Goal: Book appointment/travel/reservation

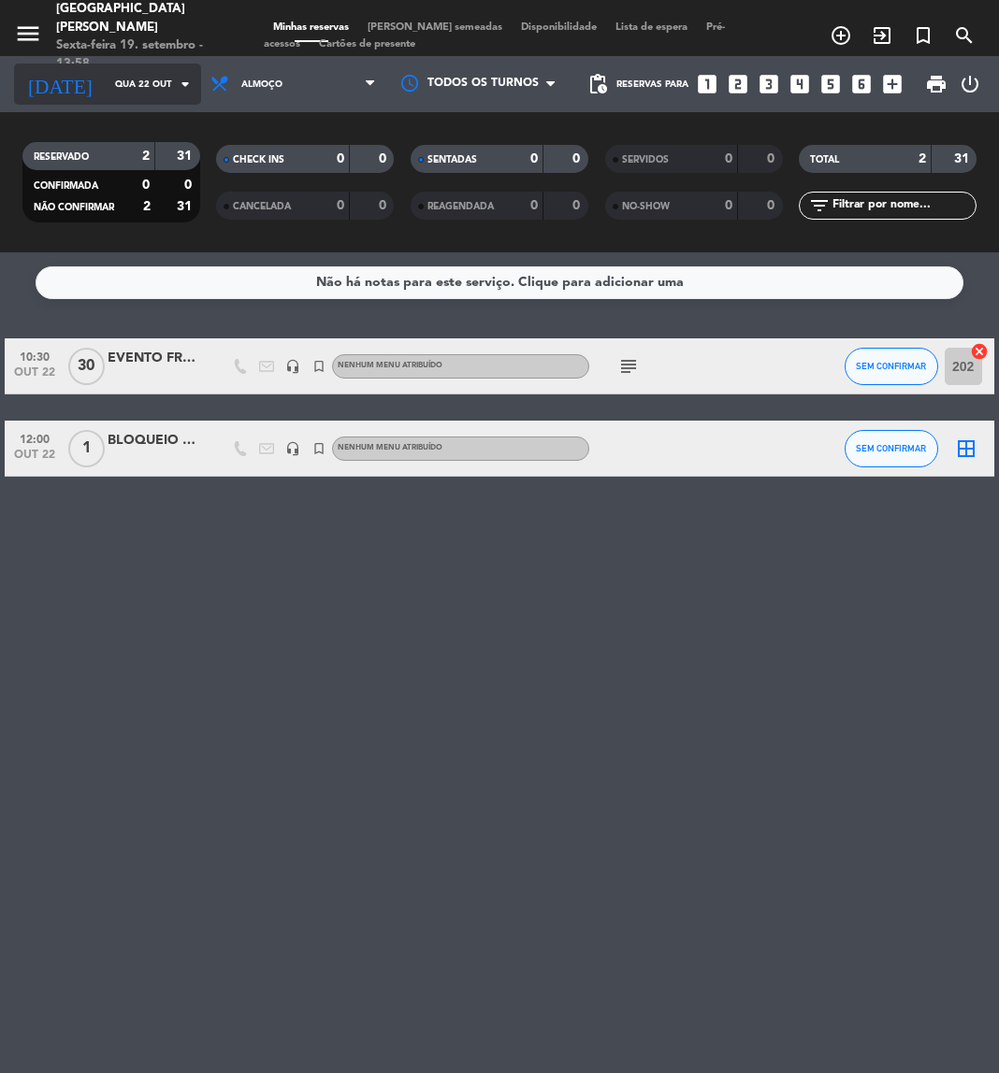
click at [153, 86] on input "Qua 22 out" at bounding box center [169, 84] width 126 height 29
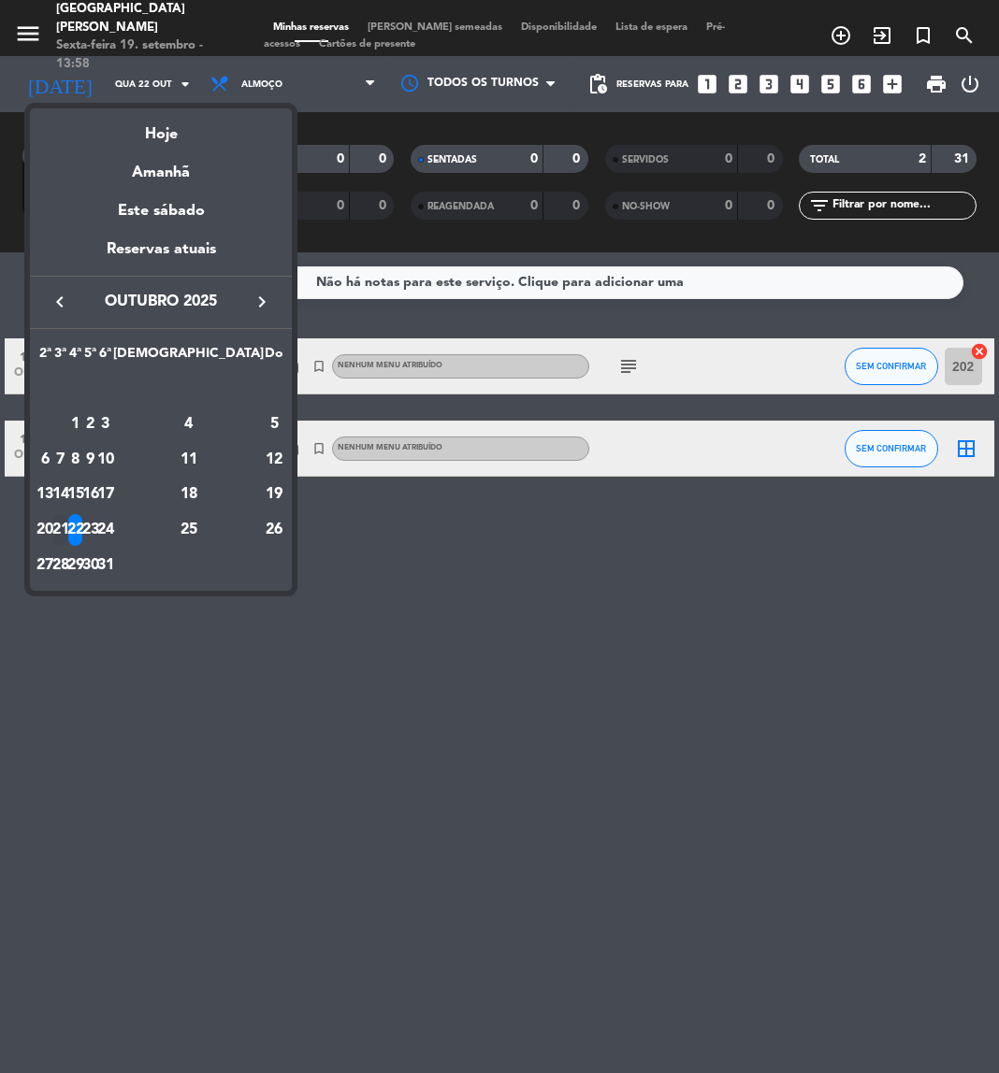
click at [67, 523] on div "21" at bounding box center [60, 530] width 14 height 32
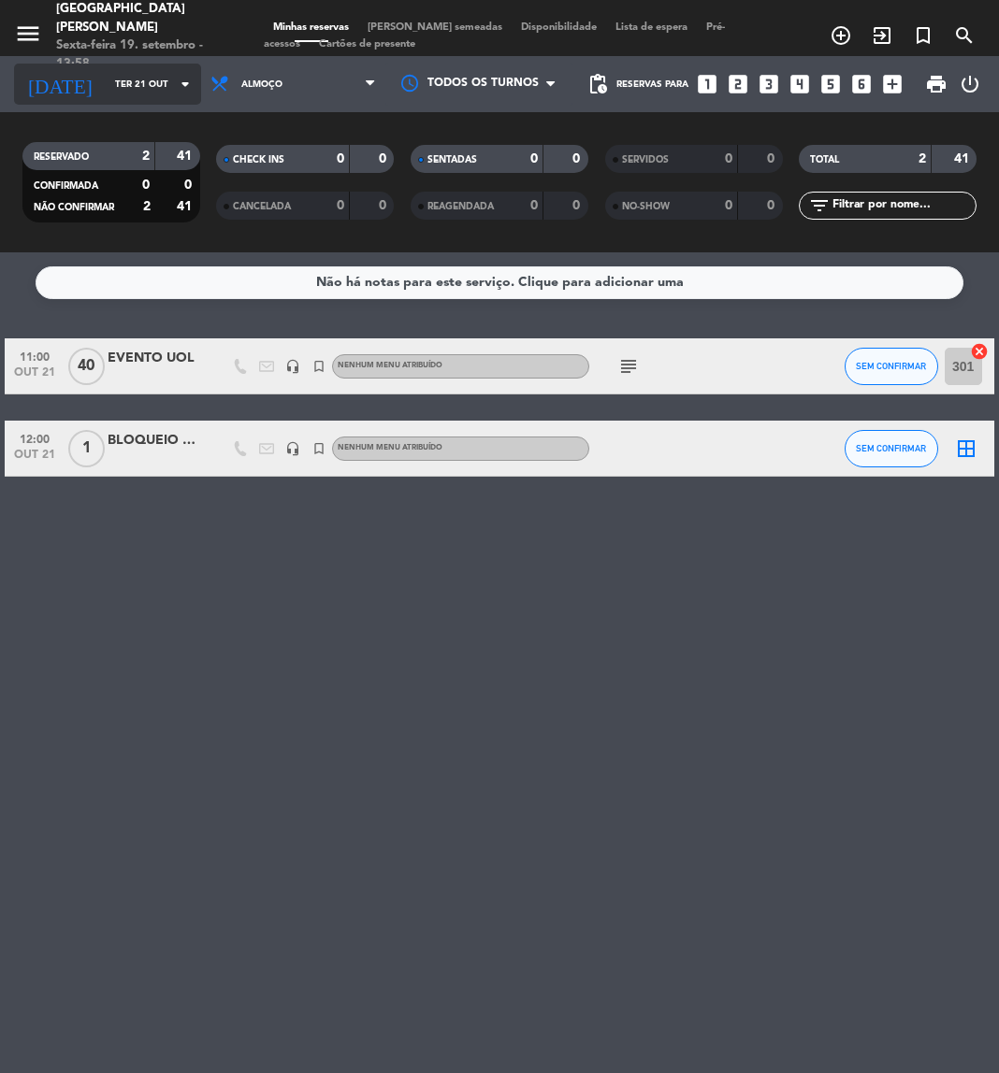
click at [147, 78] on input "Ter 21 out" at bounding box center [169, 84] width 126 height 29
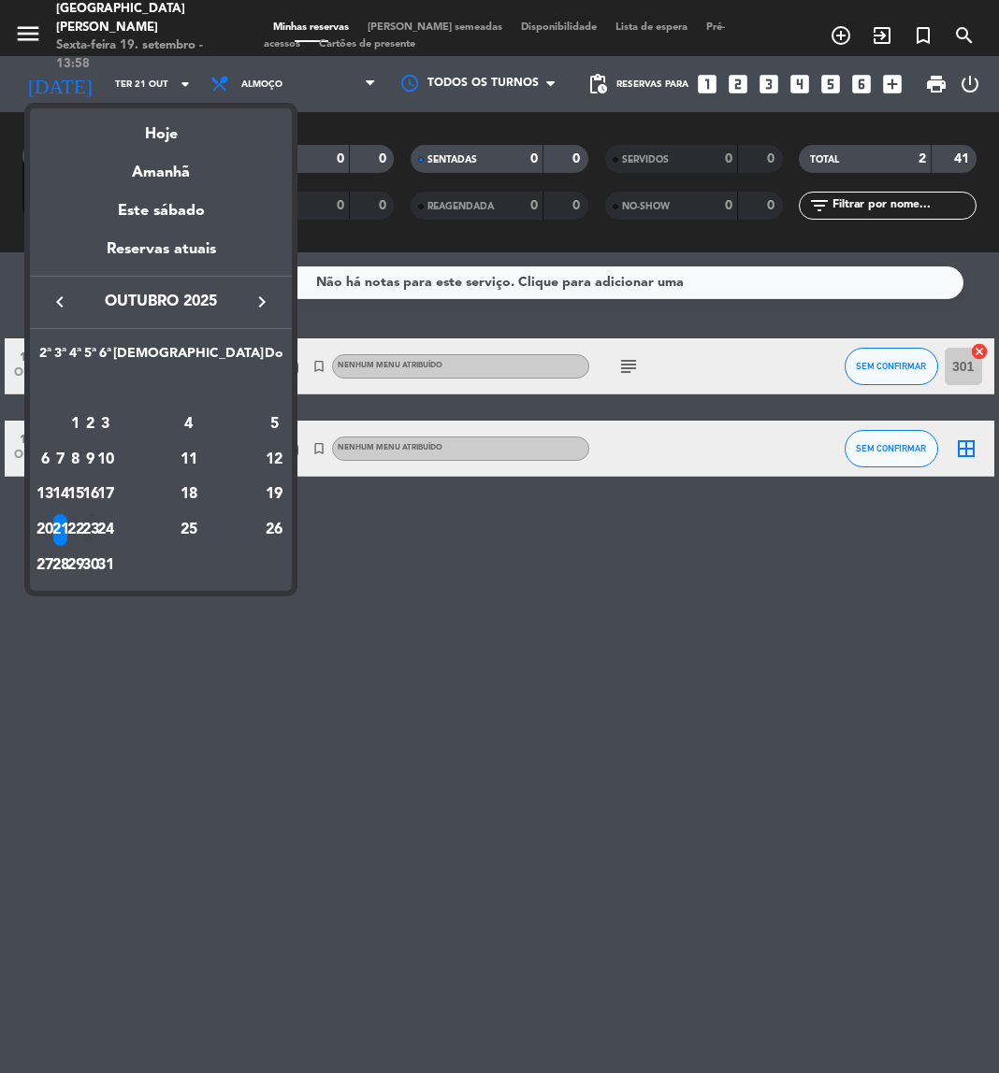
click at [98, 518] on div "23" at bounding box center [91, 530] width 14 height 32
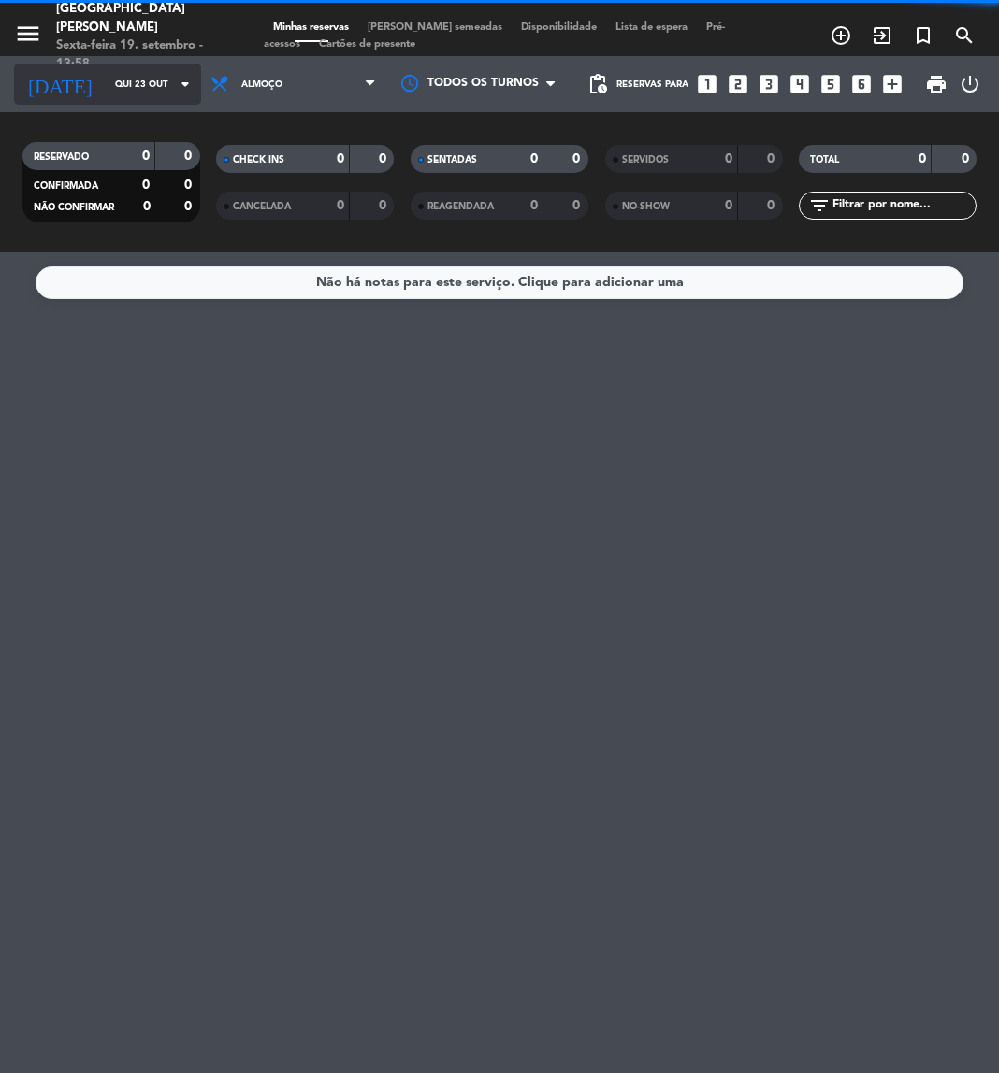
click at [143, 79] on input "Qui 23 out" at bounding box center [169, 84] width 126 height 29
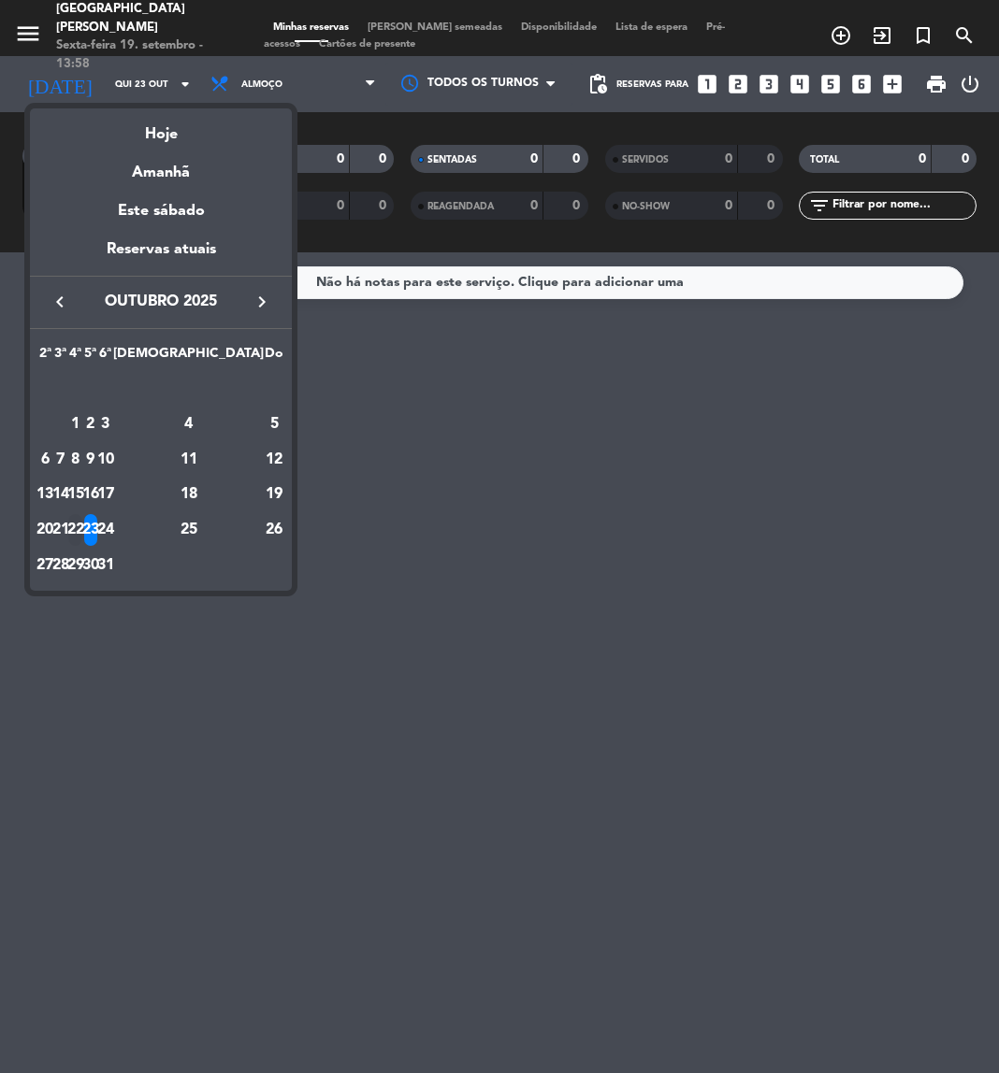
click at [82, 528] on div "22" at bounding box center [75, 530] width 14 height 32
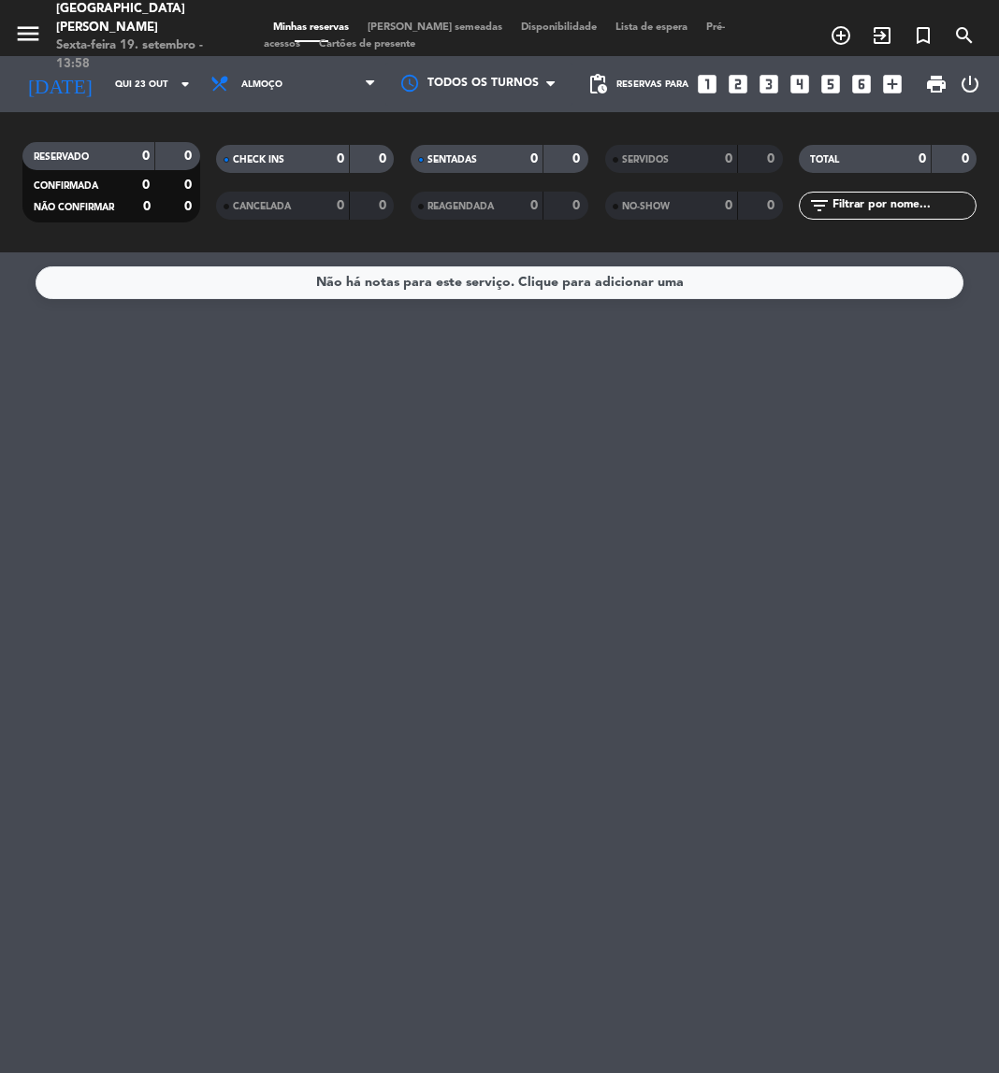
type input "Qua 22 out"
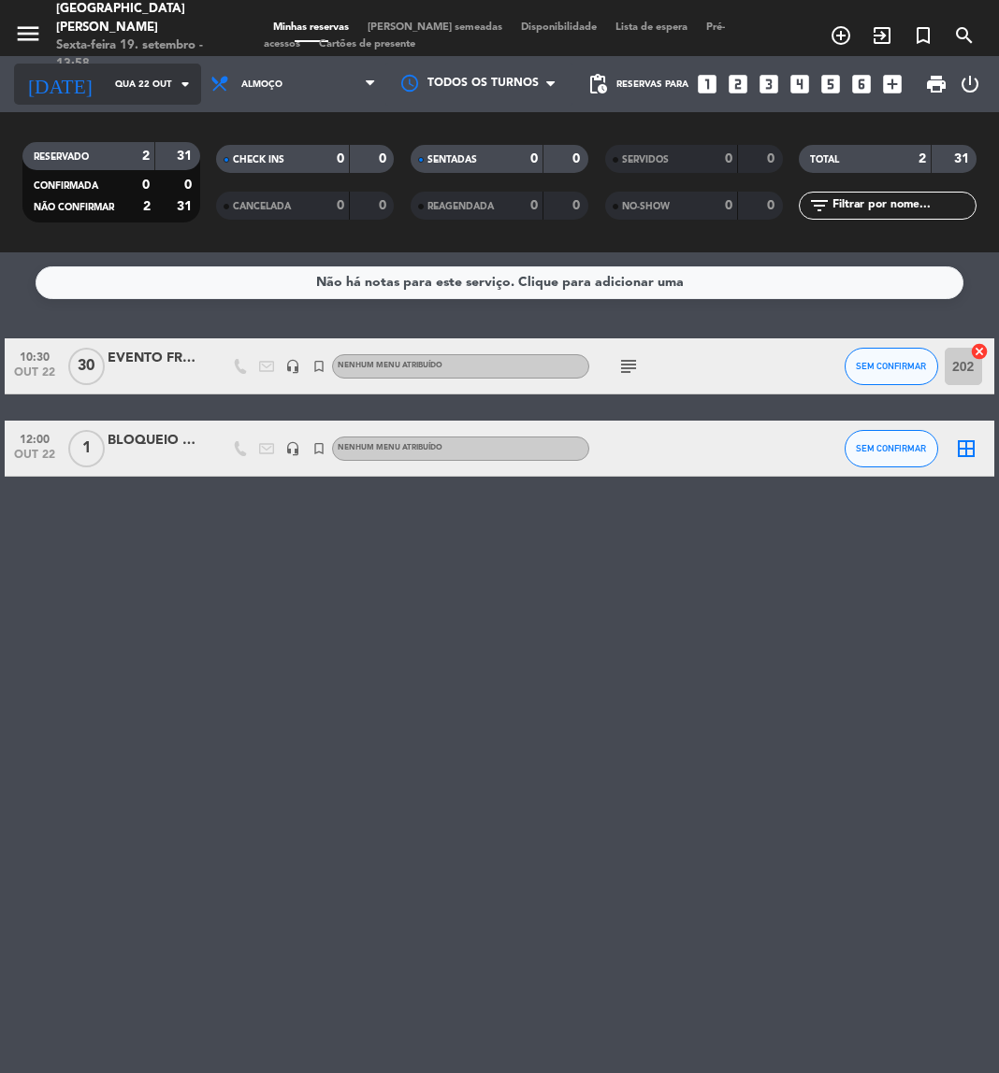
click at [147, 81] on input "Qua 22 out" at bounding box center [169, 84] width 126 height 29
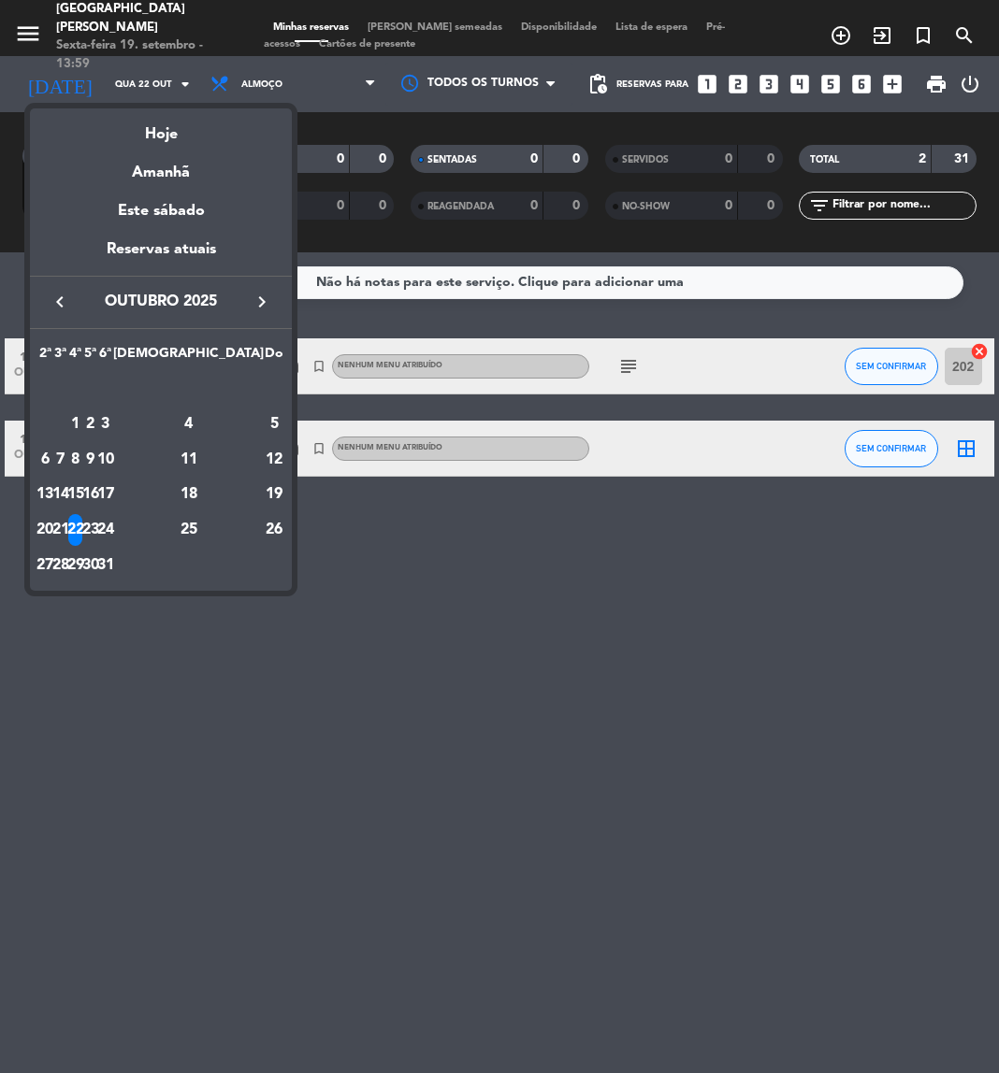
click at [669, 697] on div at bounding box center [499, 536] width 999 height 1073
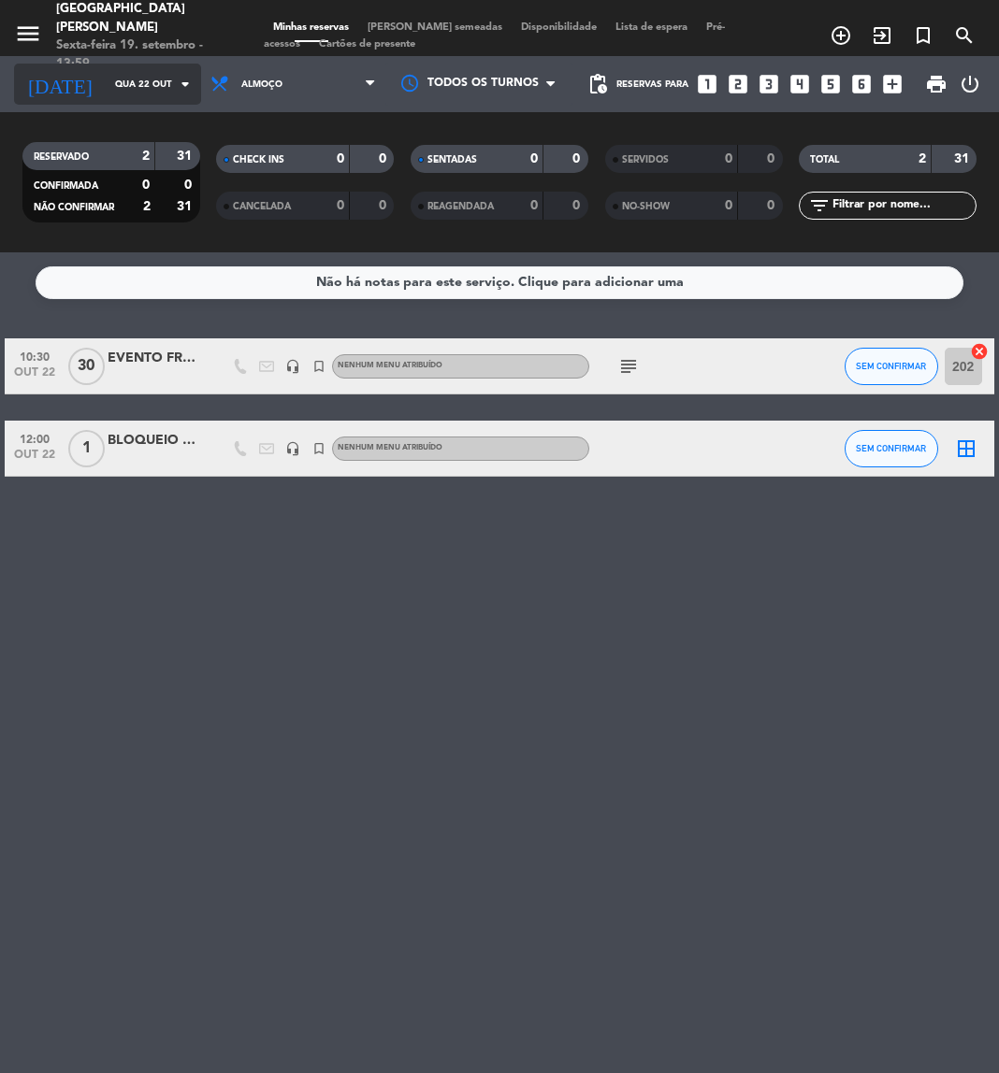
click at [115, 87] on input "Qua 22 out" at bounding box center [169, 84] width 126 height 29
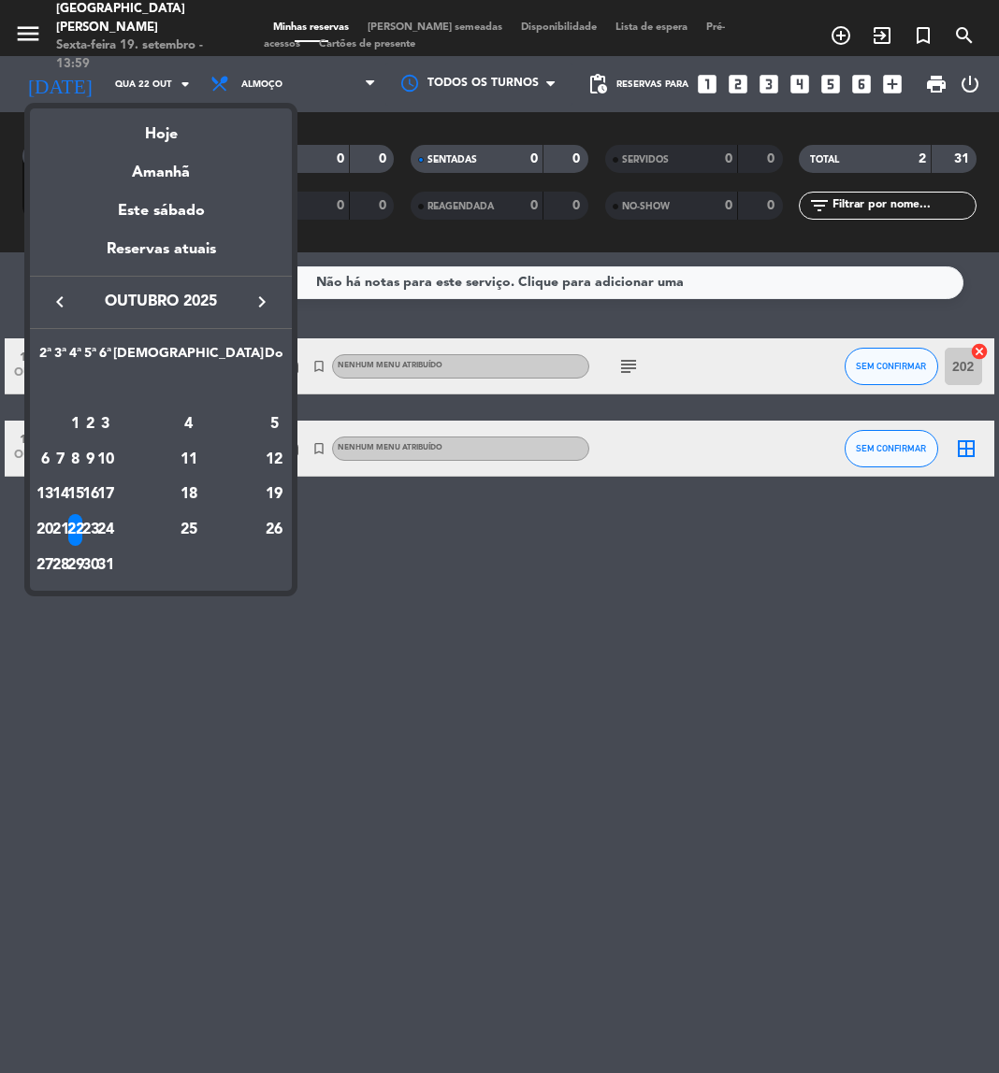
click at [893, 73] on div at bounding box center [499, 536] width 999 height 1073
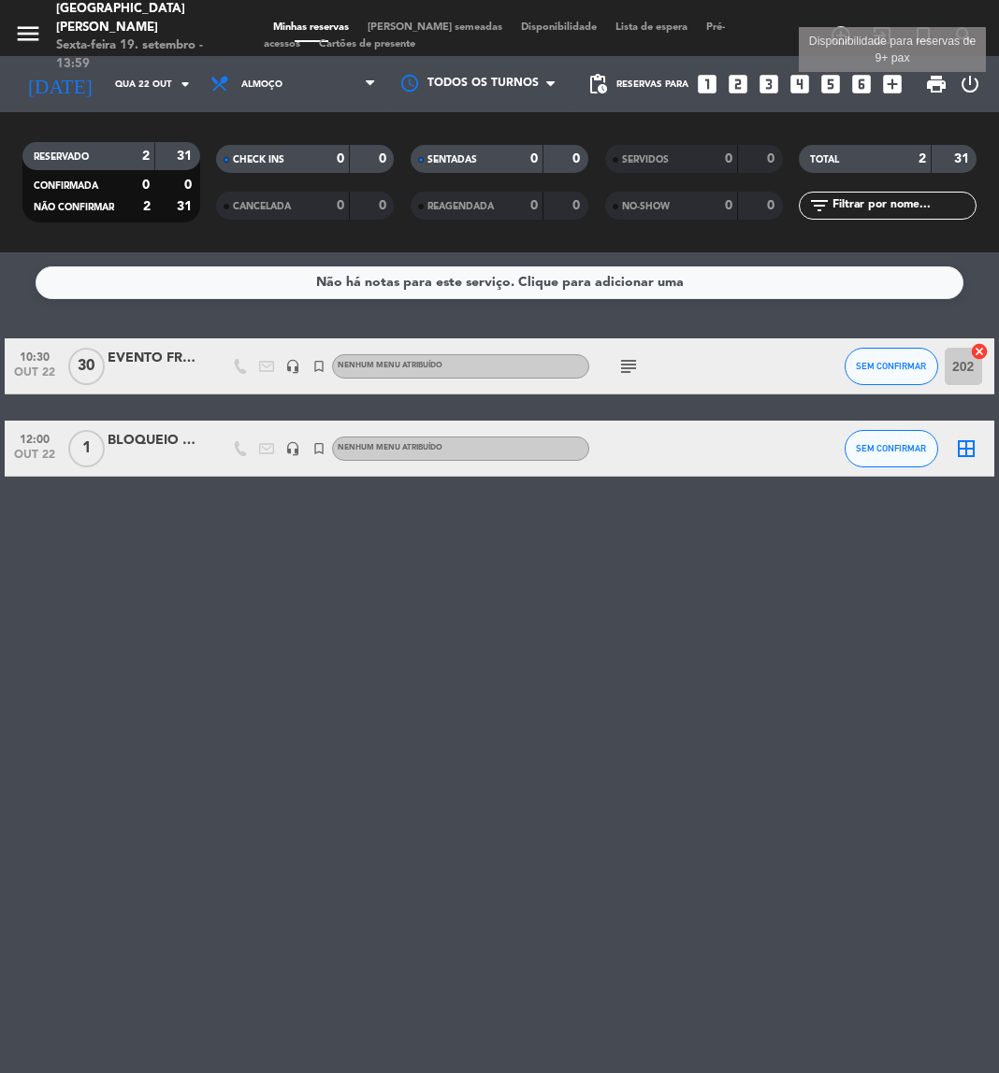
click at [889, 80] on icon "add_box" at bounding box center [892, 84] width 24 height 24
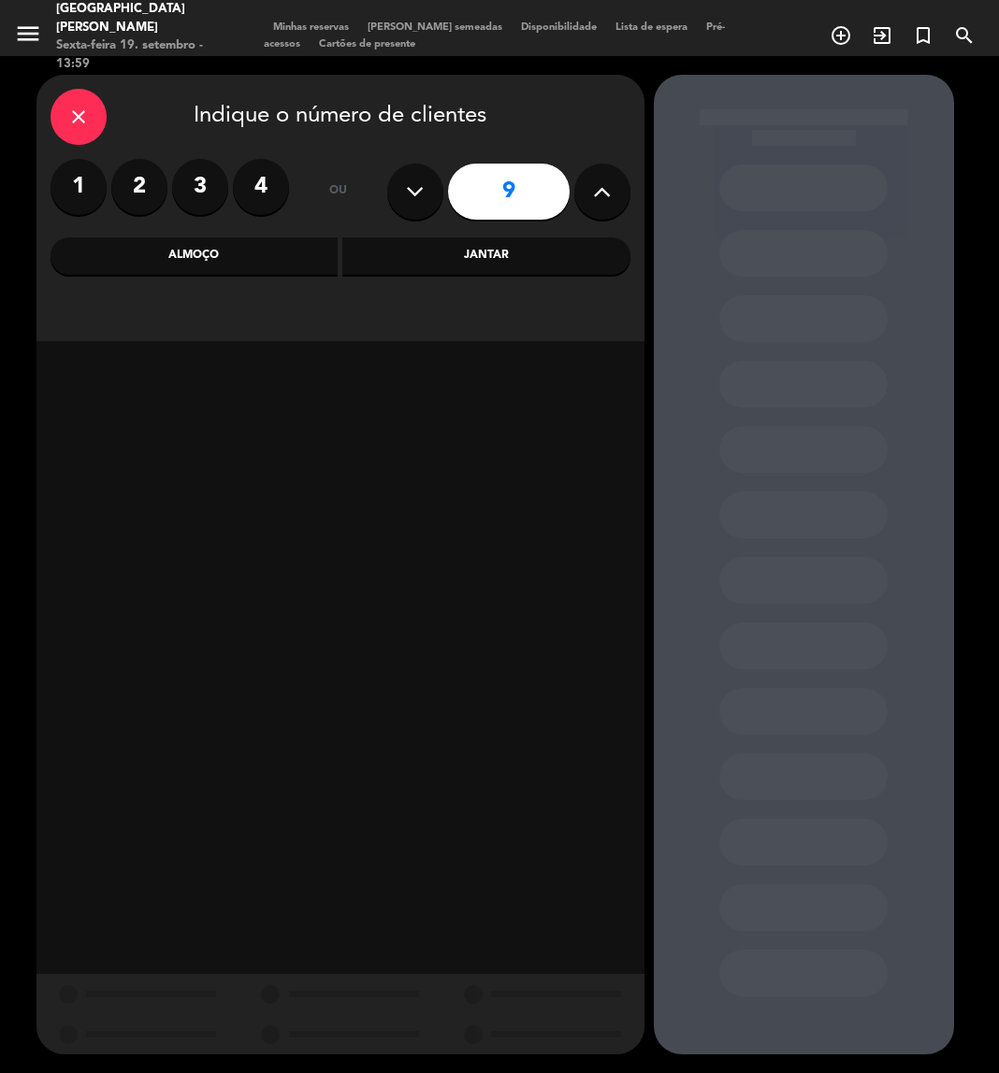
click at [410, 210] on button at bounding box center [415, 192] width 56 height 56
type input "8"
click at [269, 253] on div "Almoço" at bounding box center [194, 255] width 288 height 37
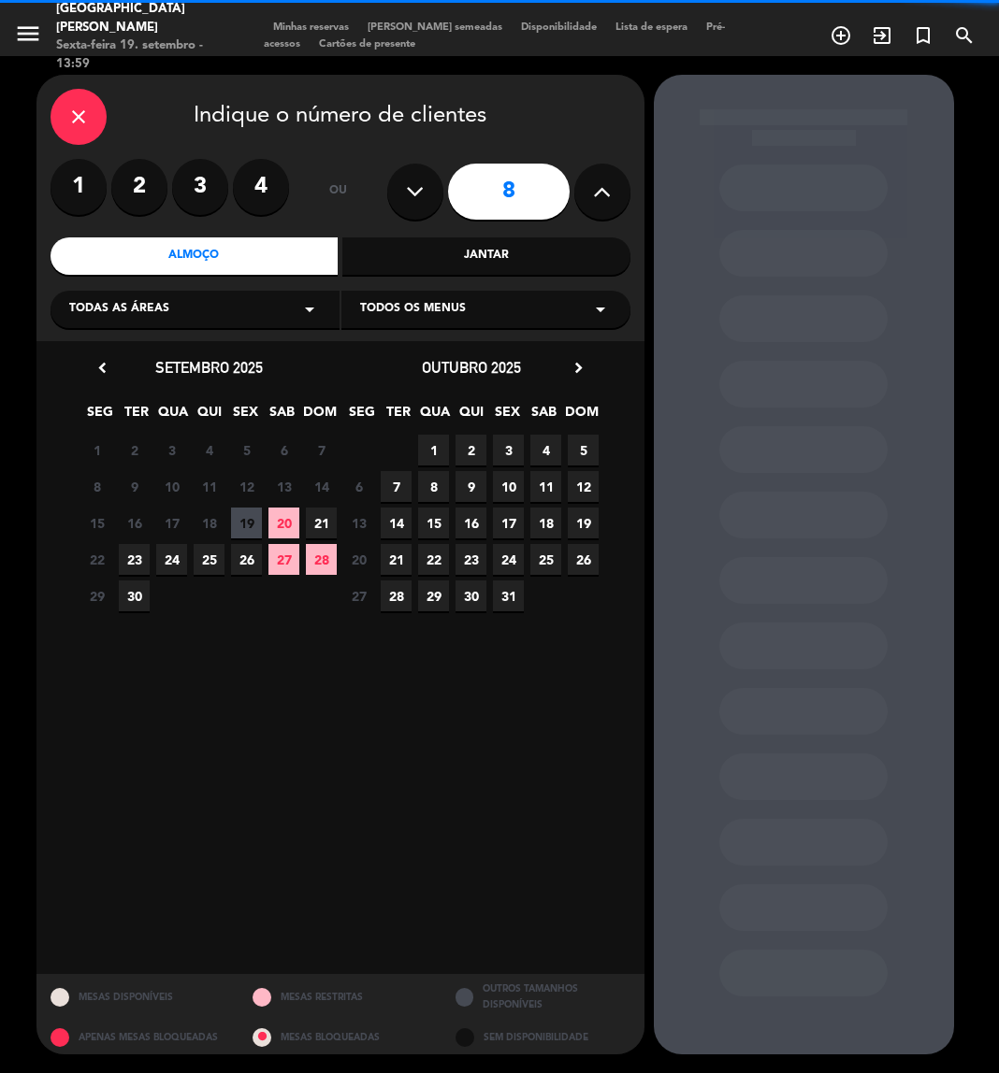
click at [205, 309] on div "Todas as áreas arrow_drop_down" at bounding box center [194, 309] width 289 height 37
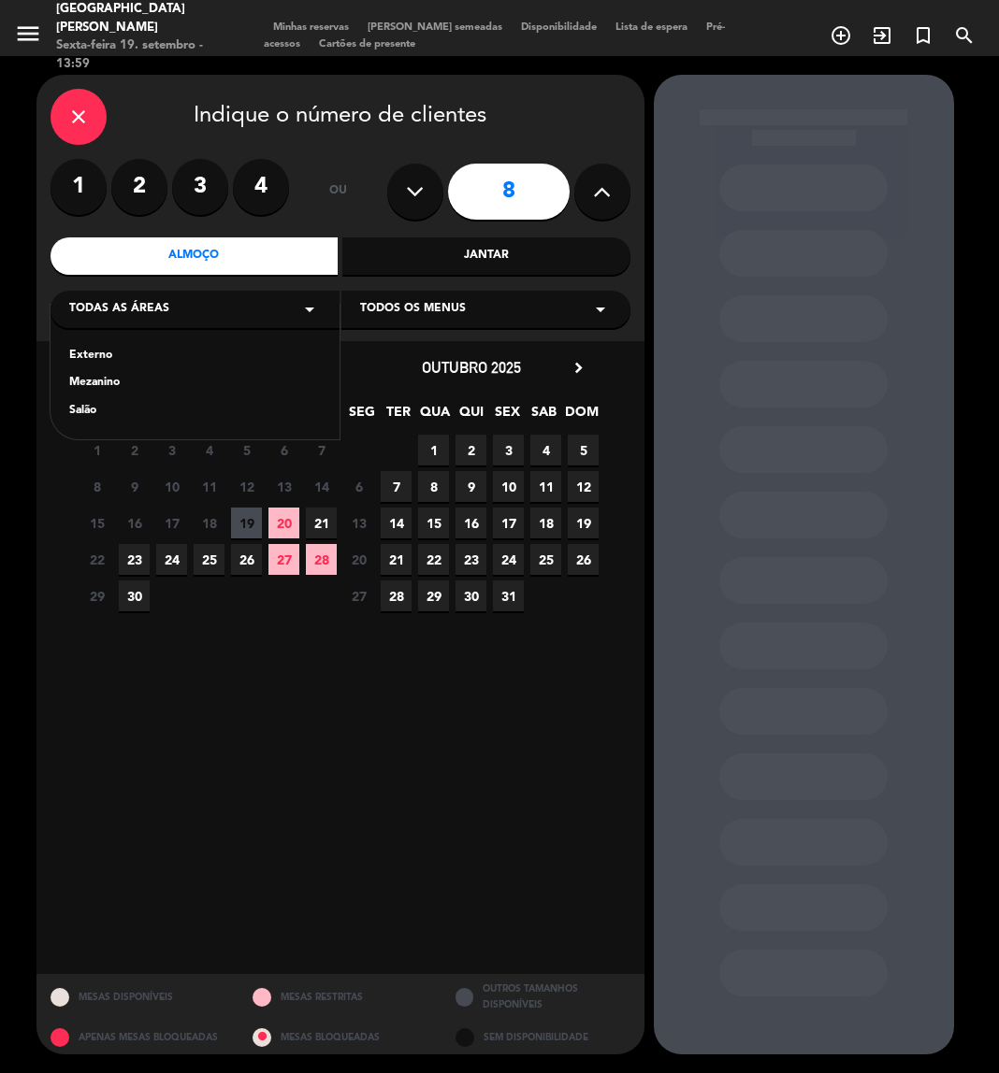
click at [122, 381] on div "Mezanino" at bounding box center [195, 383] width 252 height 19
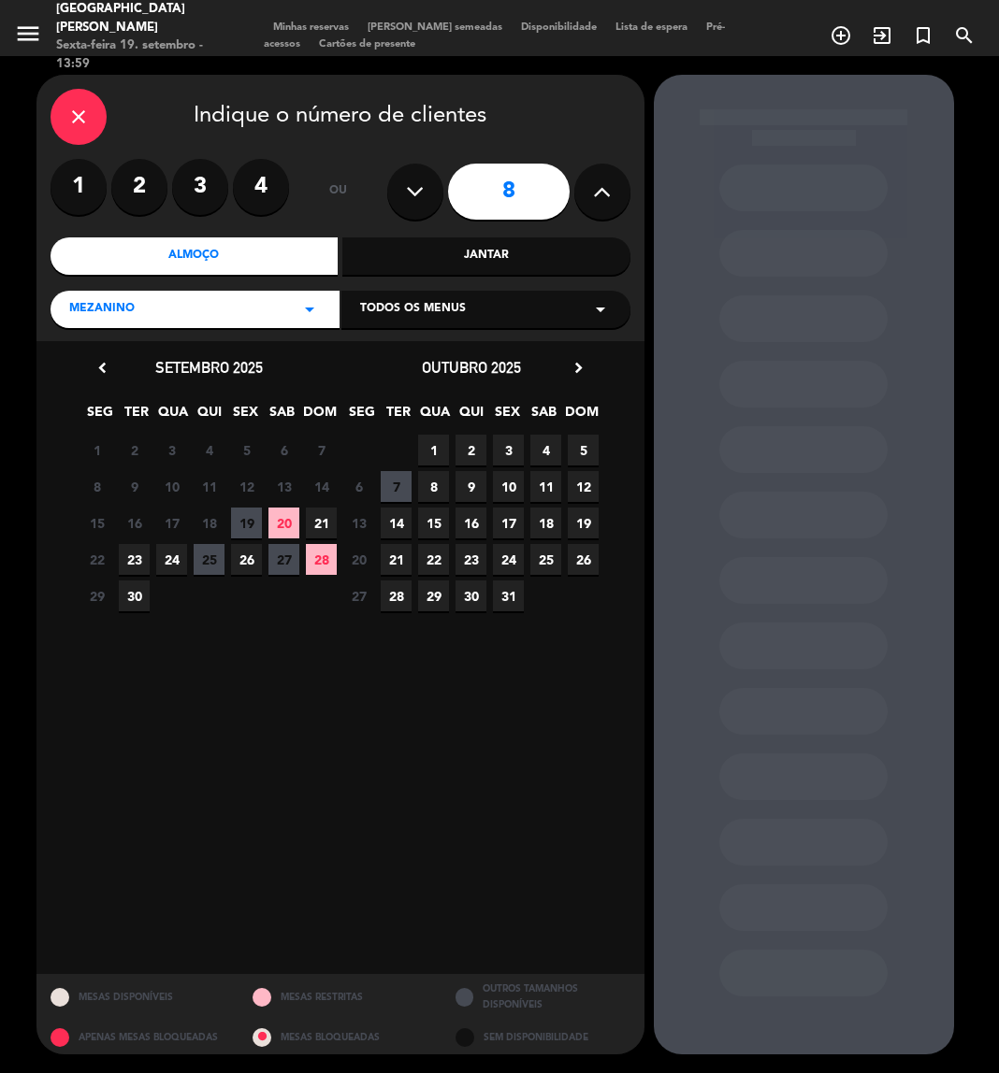
click at [277, 511] on span "20" at bounding box center [283, 523] width 31 height 31
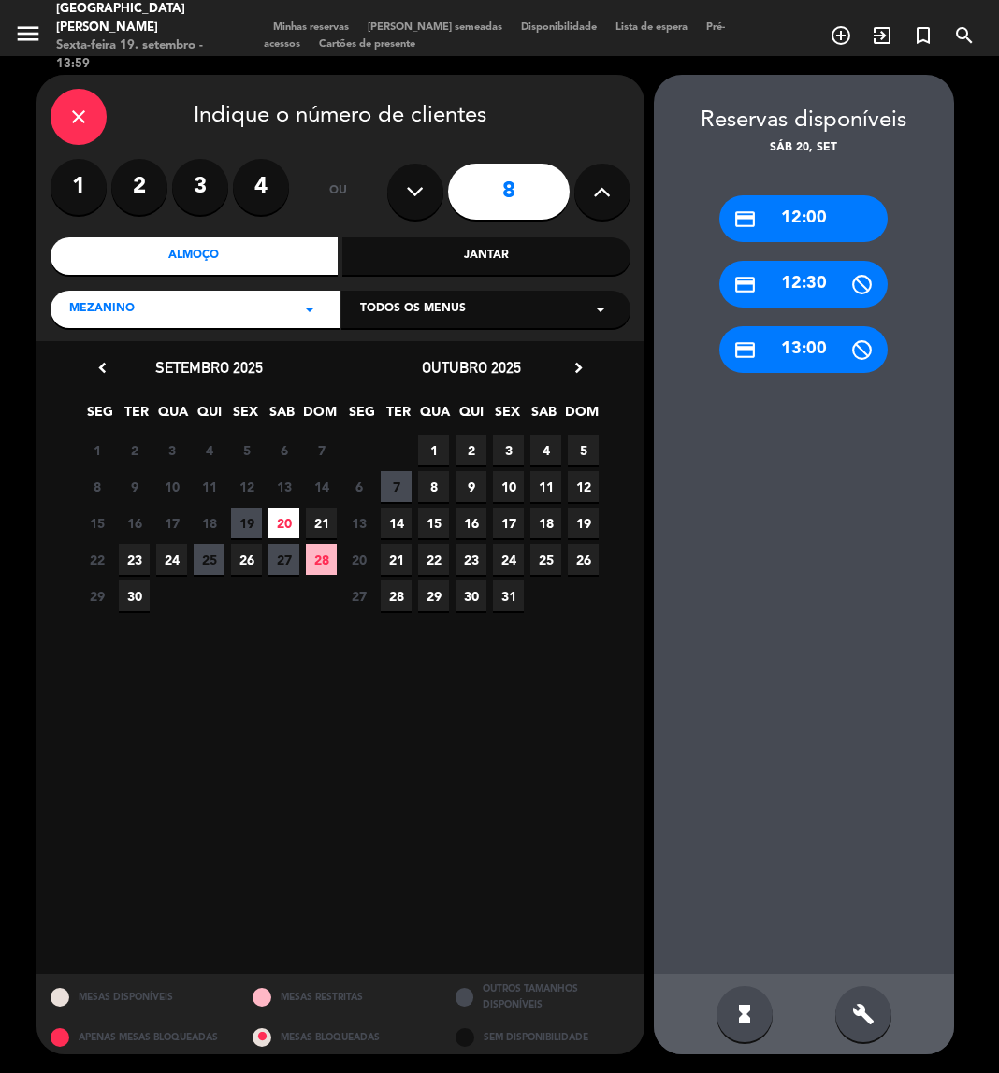
click at [799, 351] on div "credit_card 13:00" at bounding box center [803, 349] width 168 height 47
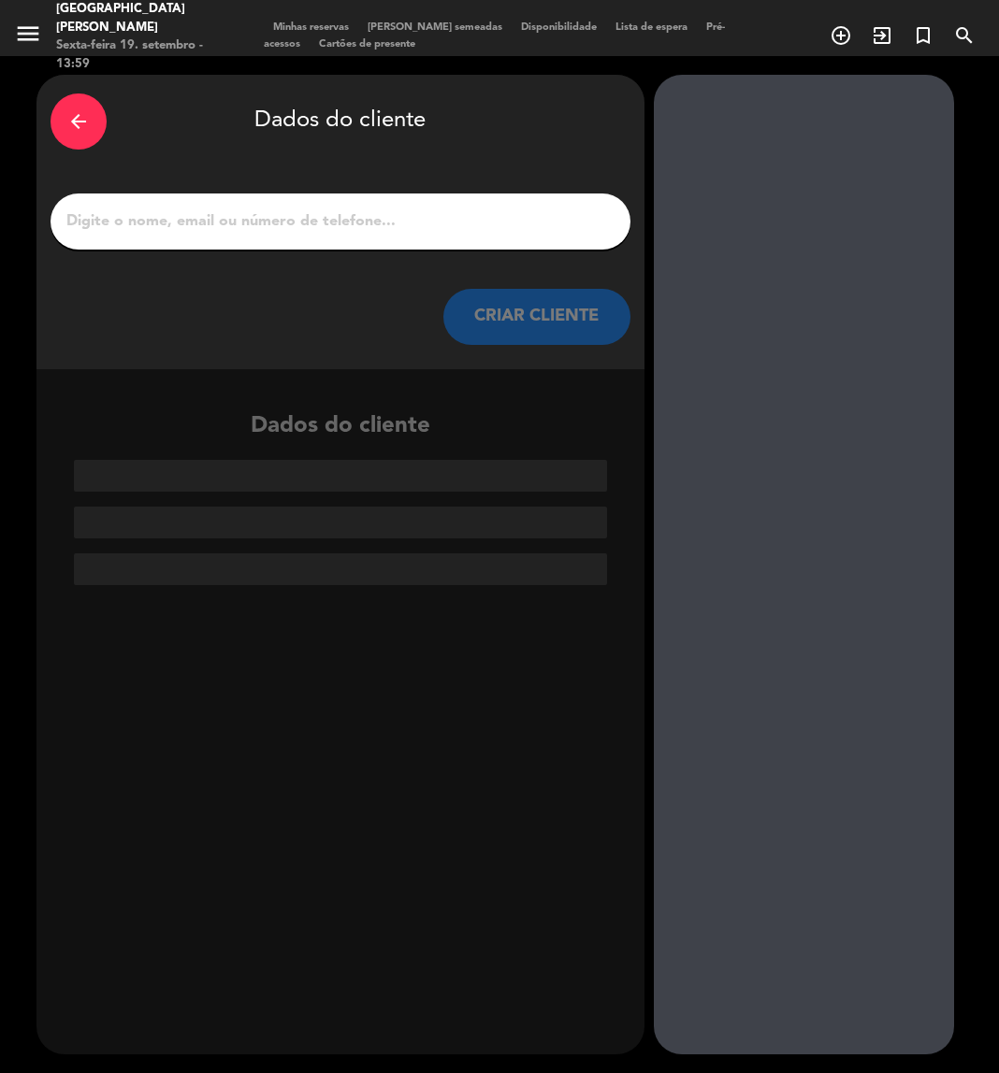
click at [367, 231] on input "1" at bounding box center [341, 222] width 552 height 26
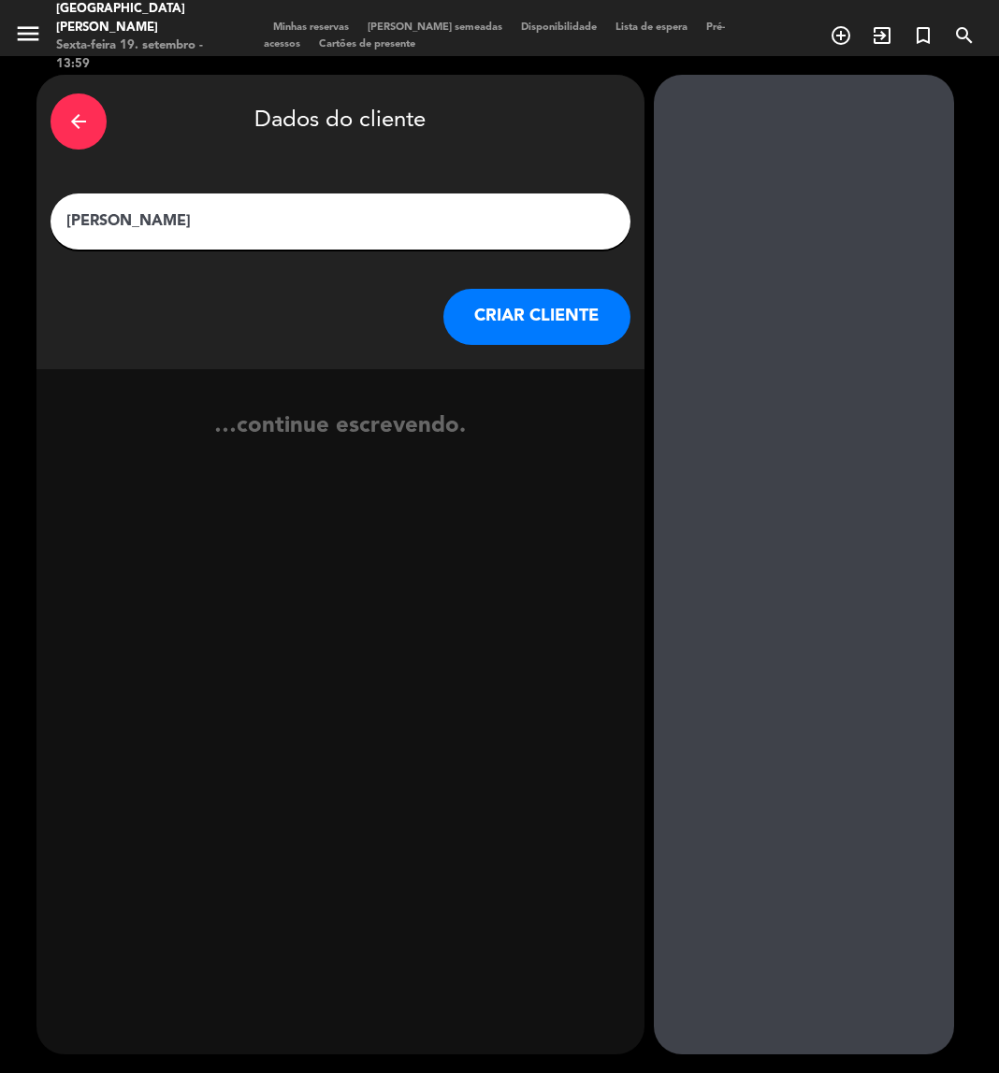
type input "[PERSON_NAME]"
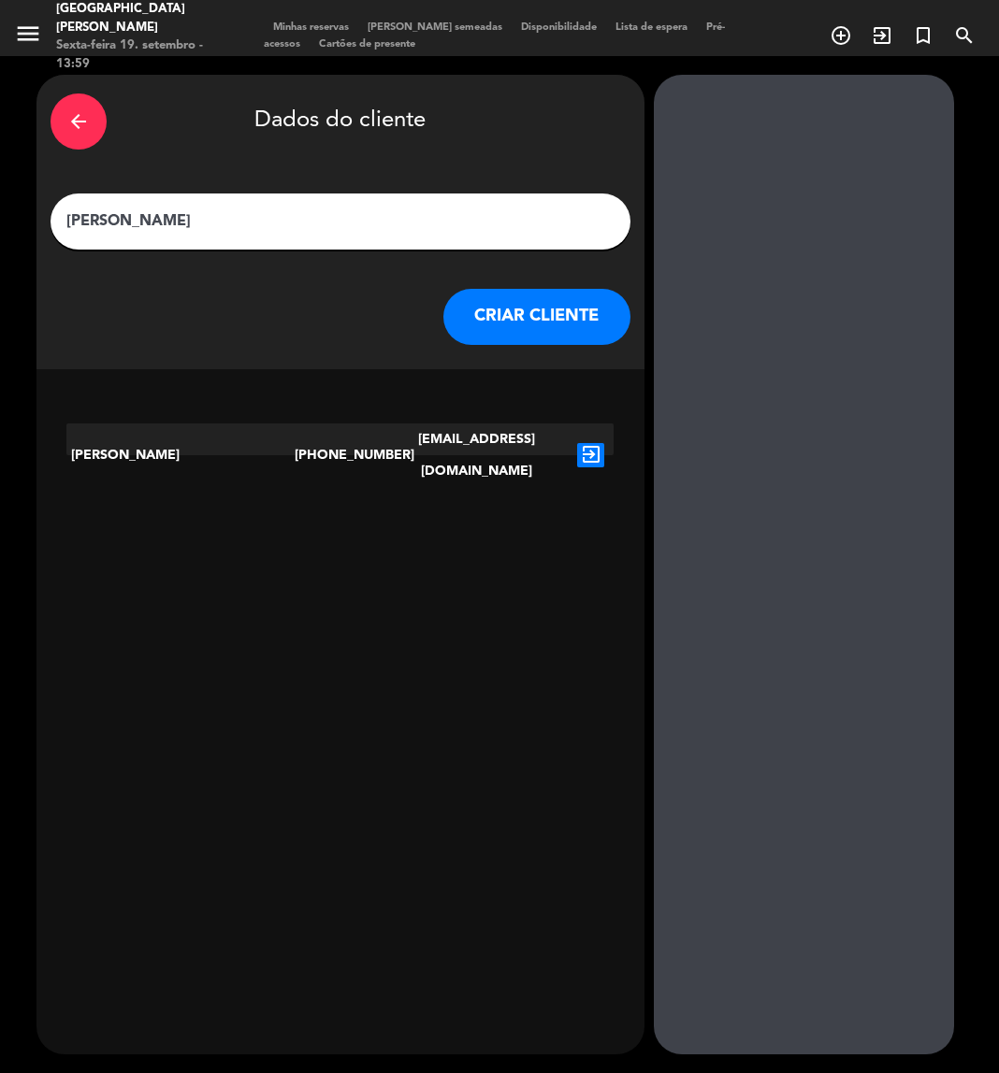
click at [536, 321] on button "CRIAR CLIENTE" at bounding box center [536, 317] width 187 height 56
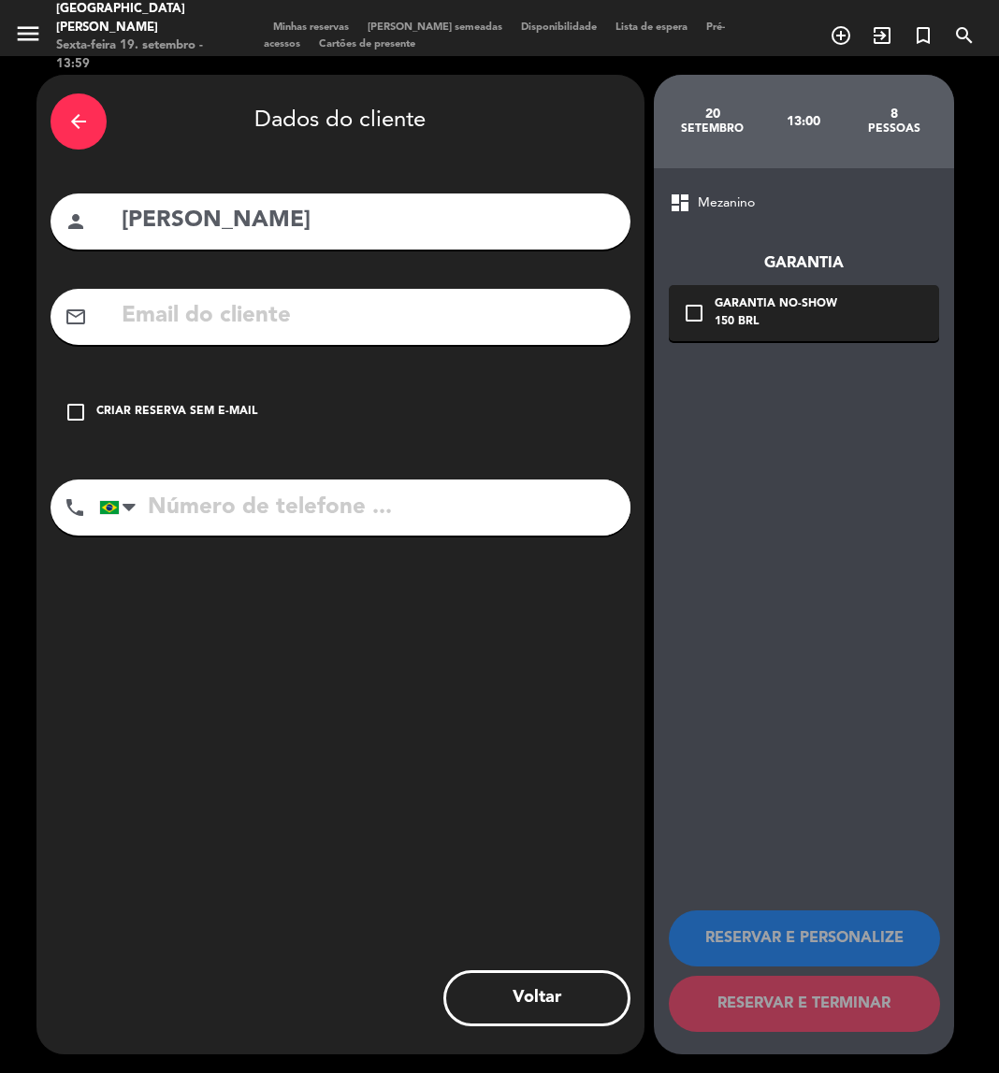
click at [76, 410] on icon "check_box_outline_blank" at bounding box center [76, 412] width 22 height 22
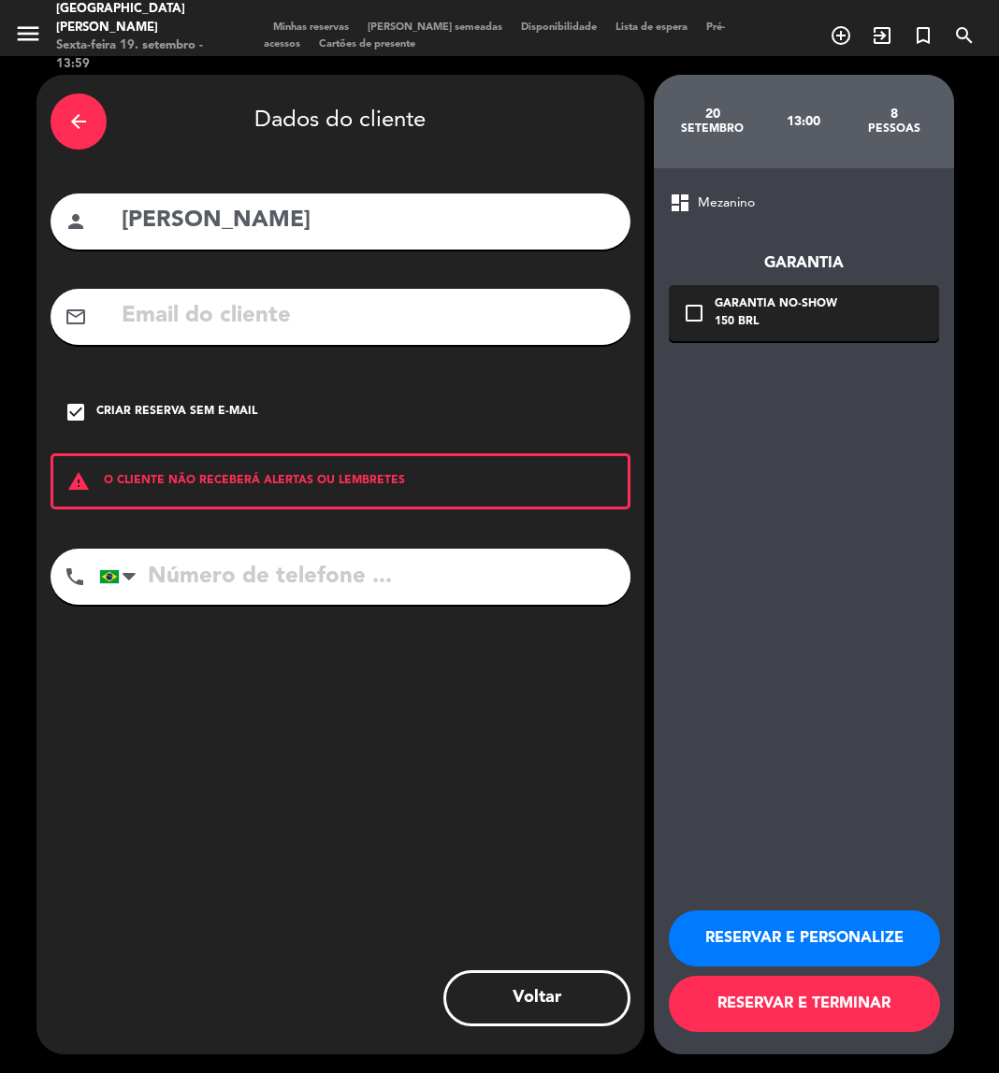
click at [180, 575] on input "tel" at bounding box center [364, 577] width 531 height 56
type input "11980656413"
click at [803, 947] on button "RESERVAR E PERSONALIZE" at bounding box center [804, 939] width 271 height 56
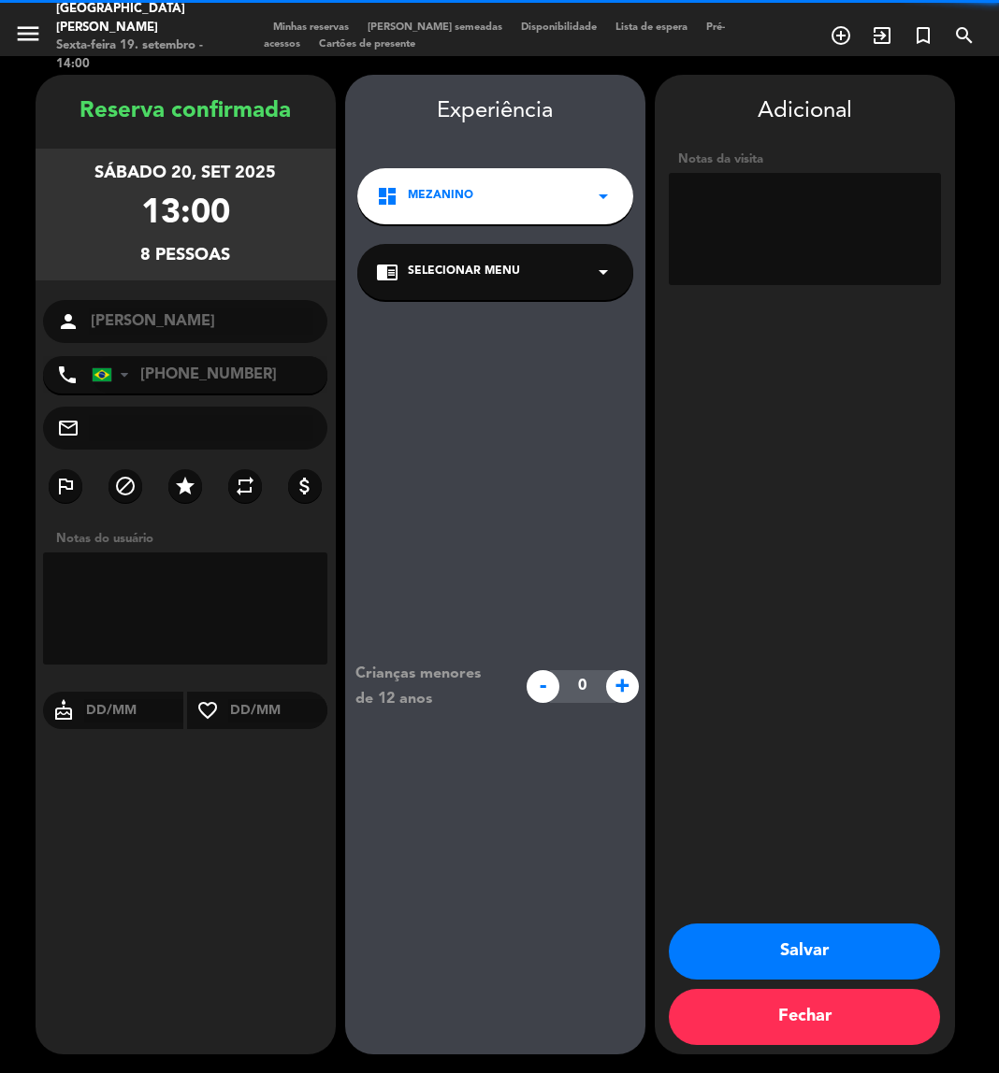
click at [798, 203] on textarea at bounding box center [805, 229] width 272 height 112
type textarea "307 / mezanino / T"
click at [870, 960] on button "Salvar" at bounding box center [804, 952] width 271 height 56
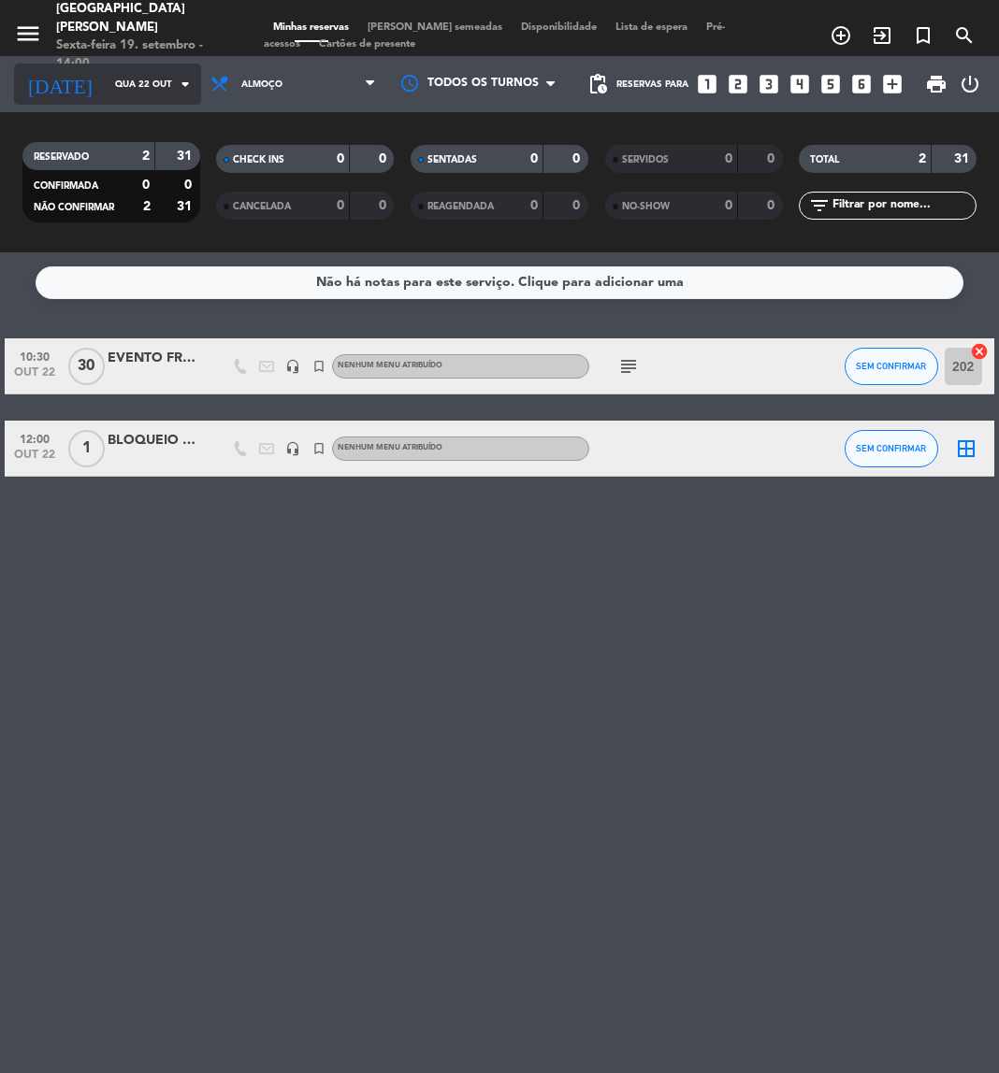
click at [137, 90] on input "Qua 22 out" at bounding box center [169, 84] width 126 height 29
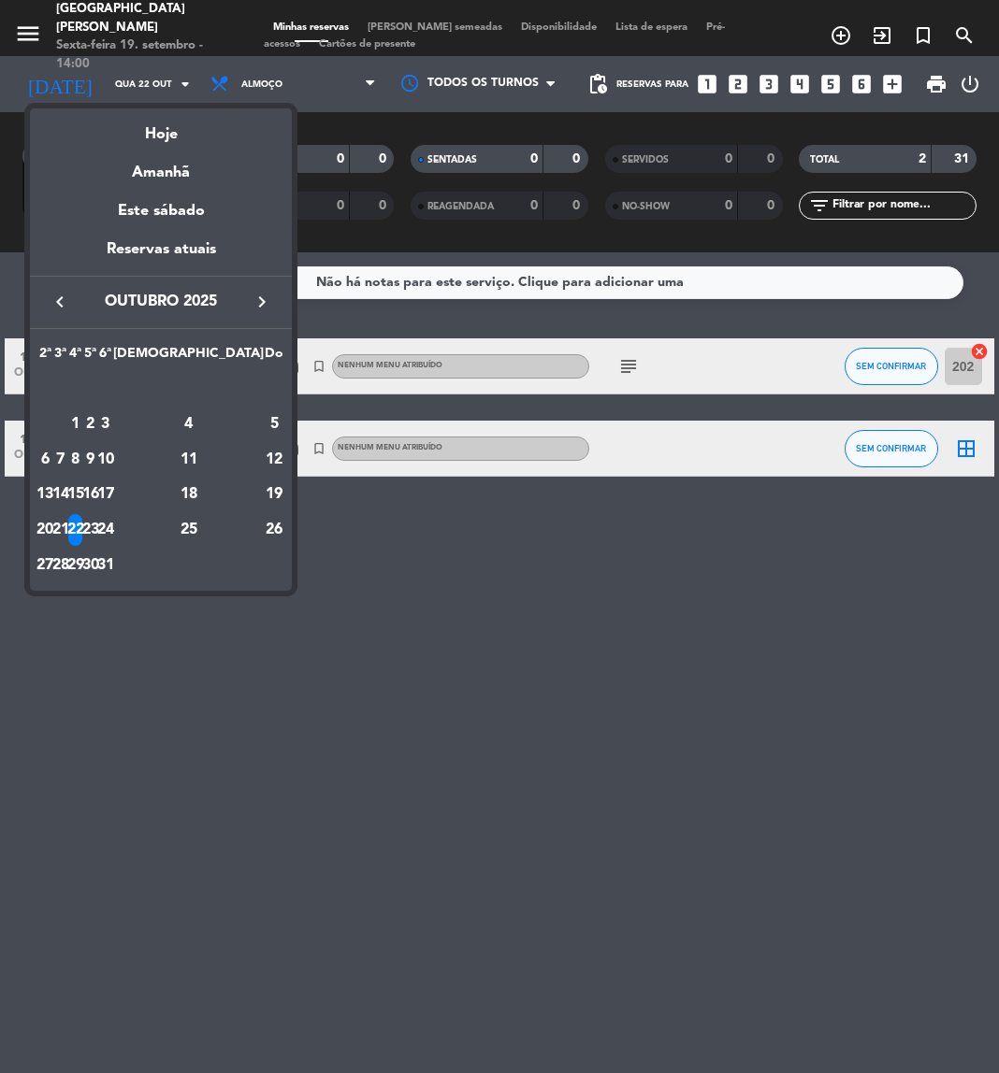
click at [68, 303] on icon "keyboard_arrow_left" at bounding box center [60, 302] width 22 height 22
click at [240, 495] on div "20" at bounding box center [189, 495] width 136 height 32
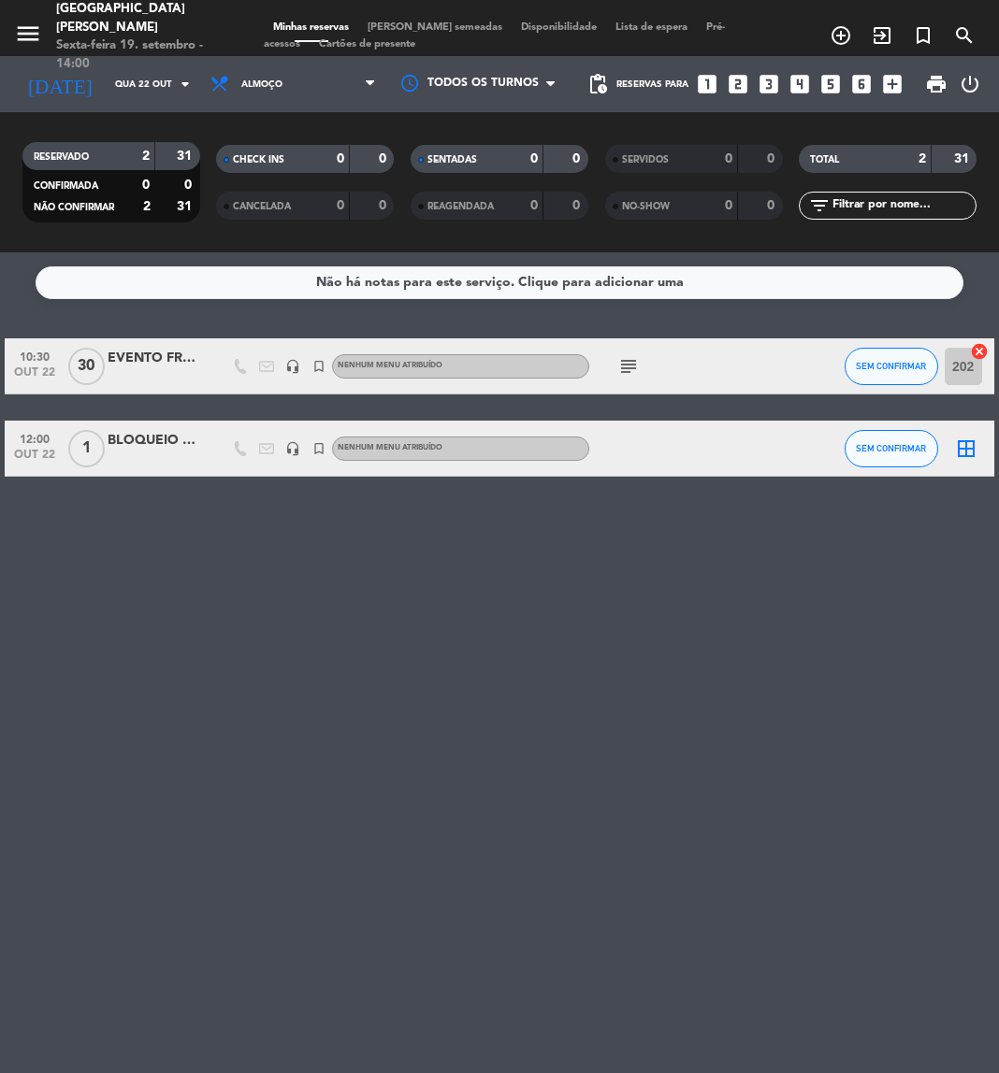
type input "Sáb 20 set"
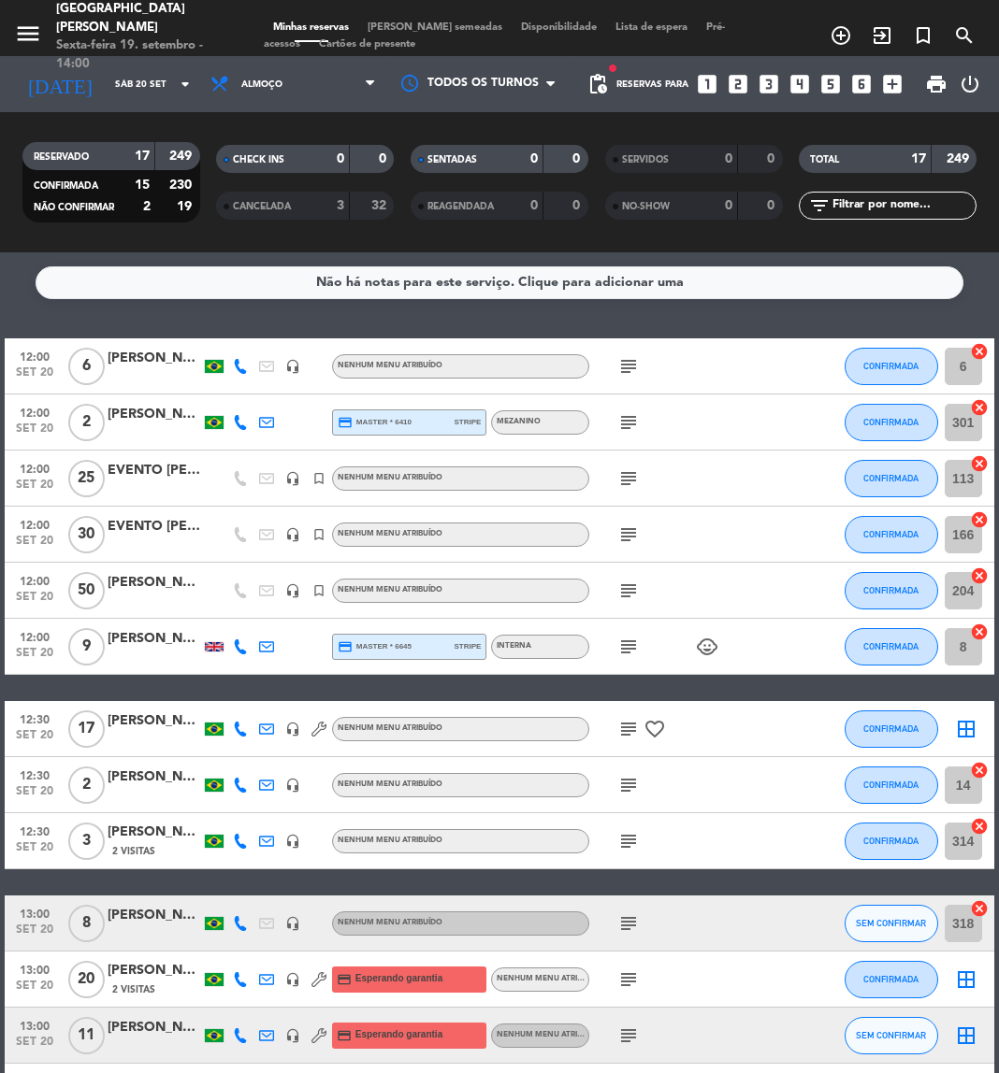
click at [905, 213] on input "text" at bounding box center [902, 205] width 145 height 21
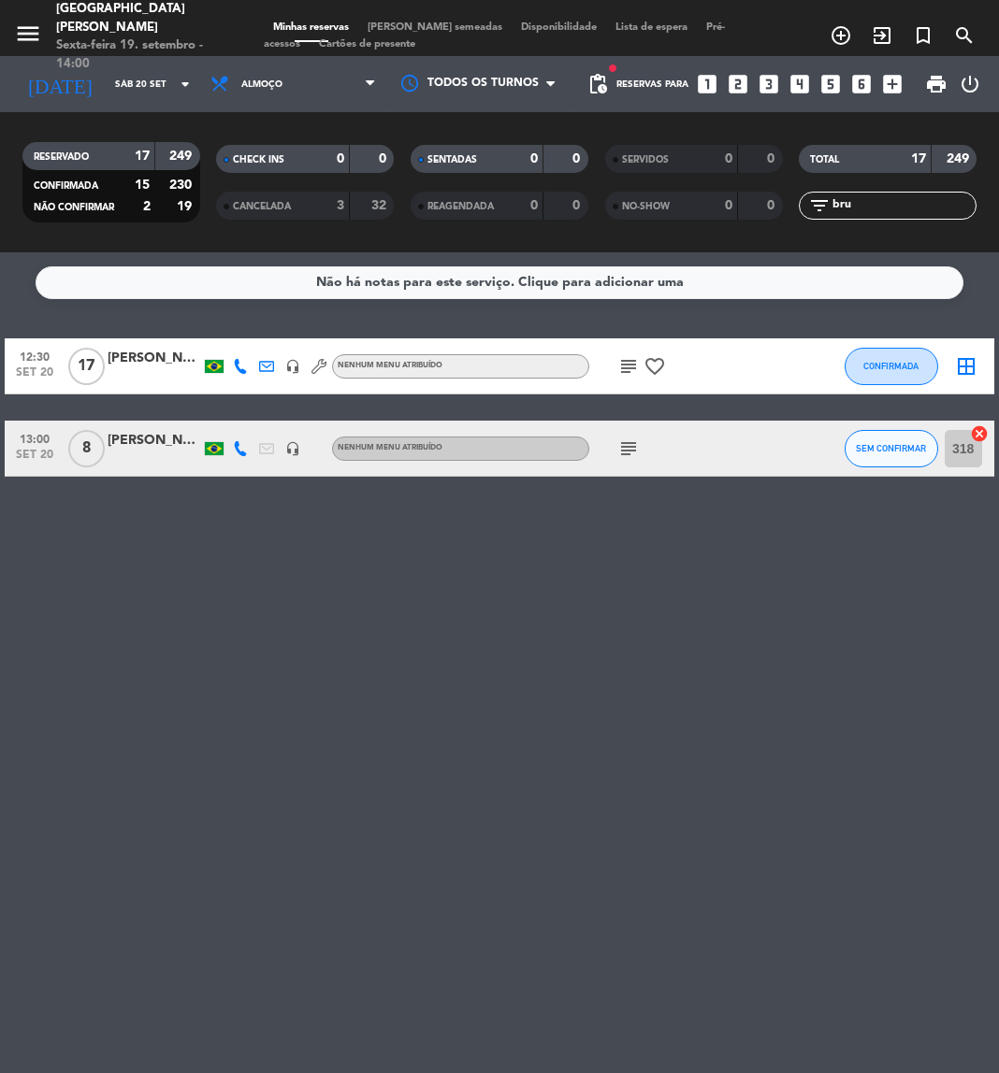
type input "bru"
click at [636, 724] on div "Não há notas para este serviço. Clique para adicionar uma 12:30 set 20 17 [PERS…" at bounding box center [499, 662] width 999 height 821
drag, startPoint x: 866, startPoint y: 209, endPoint x: 743, endPoint y: 218, distance: 122.8
click at [743, 218] on div "RESERVADO 17 249 CONFIRMADA 15 230 NÃO CONFIRMAR 2 19 CHECK INS 0 0 CANCELADA 3…" at bounding box center [499, 182] width 999 height 103
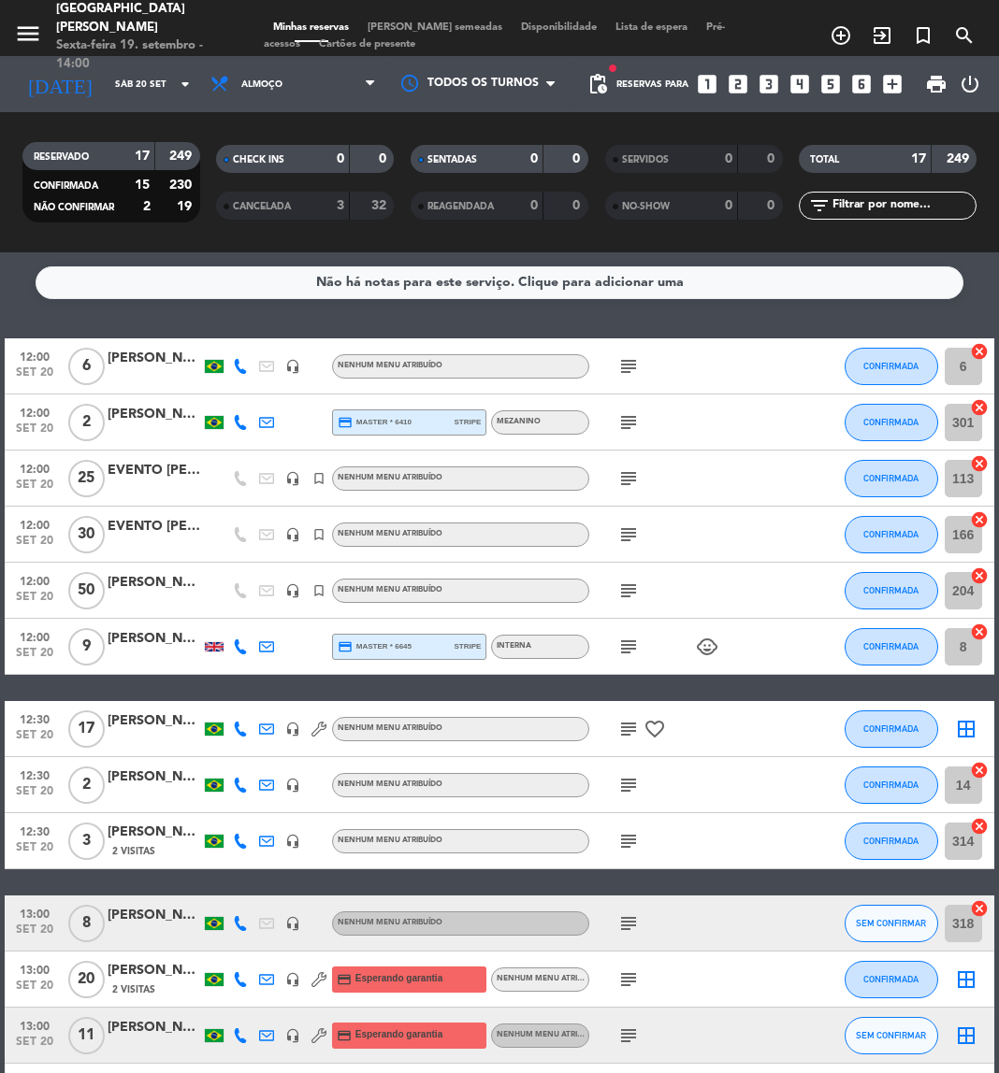
click at [746, 455] on div at bounding box center [771, 478] width 50 height 55
click at [702, 510] on div "subject" at bounding box center [667, 534] width 157 height 55
click at [129, 80] on input "Sáb 20 set" at bounding box center [169, 84] width 126 height 29
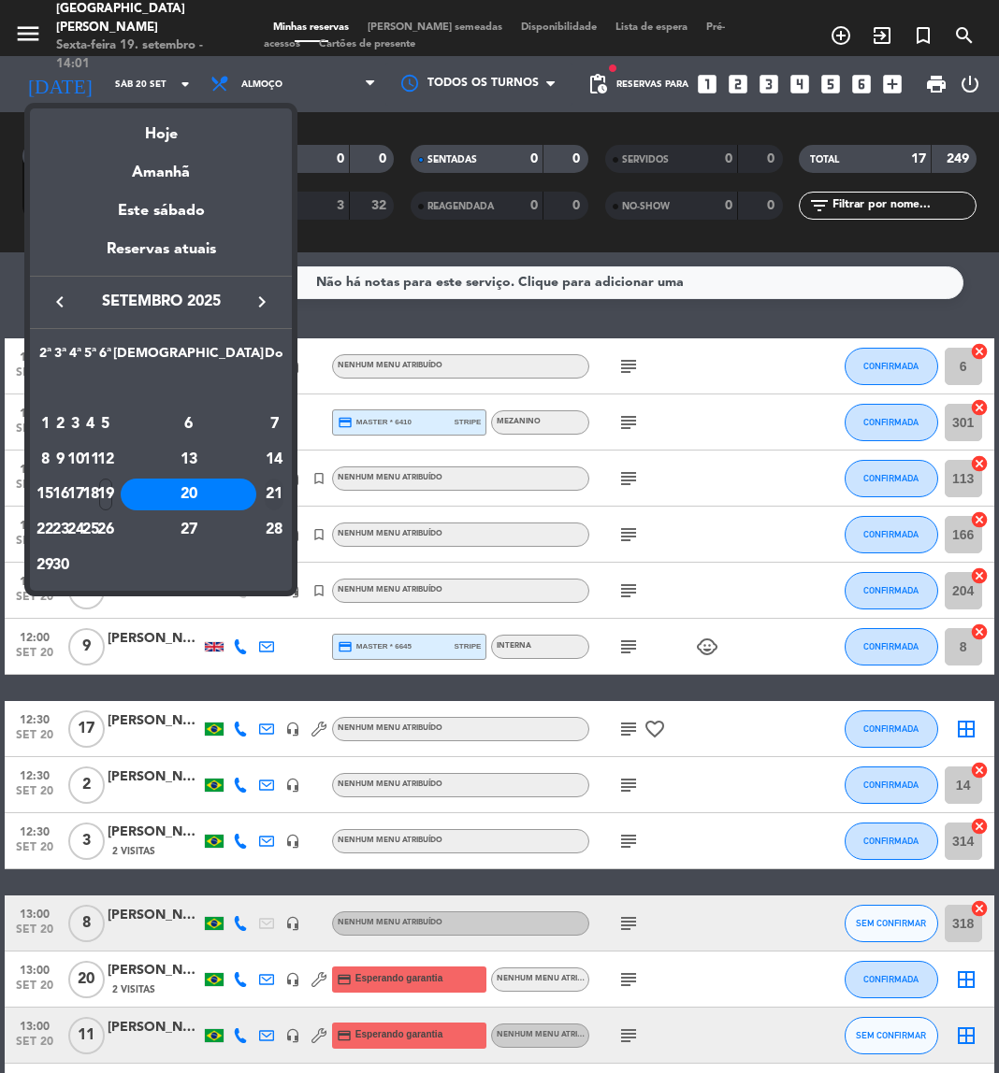
click at [266, 487] on div "21" at bounding box center [274, 495] width 19 height 32
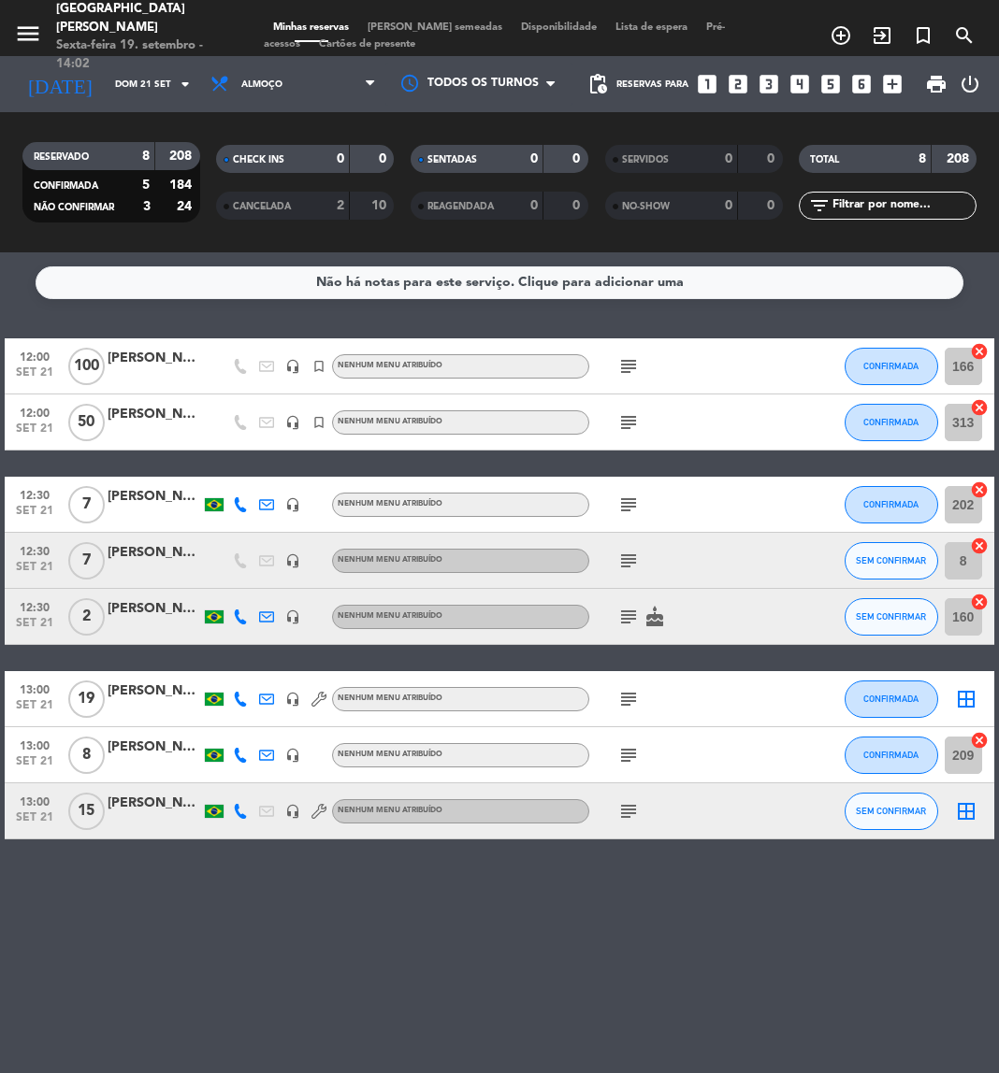
click at [628, 372] on icon "subject" at bounding box center [628, 366] width 22 height 22
click at [633, 428] on icon "subject" at bounding box center [628, 422] width 22 height 22
click at [624, 507] on icon "subject" at bounding box center [628, 505] width 22 height 22
click at [619, 560] on icon "subject" at bounding box center [628, 561] width 22 height 22
click at [630, 613] on icon "subject" at bounding box center [628, 617] width 22 height 22
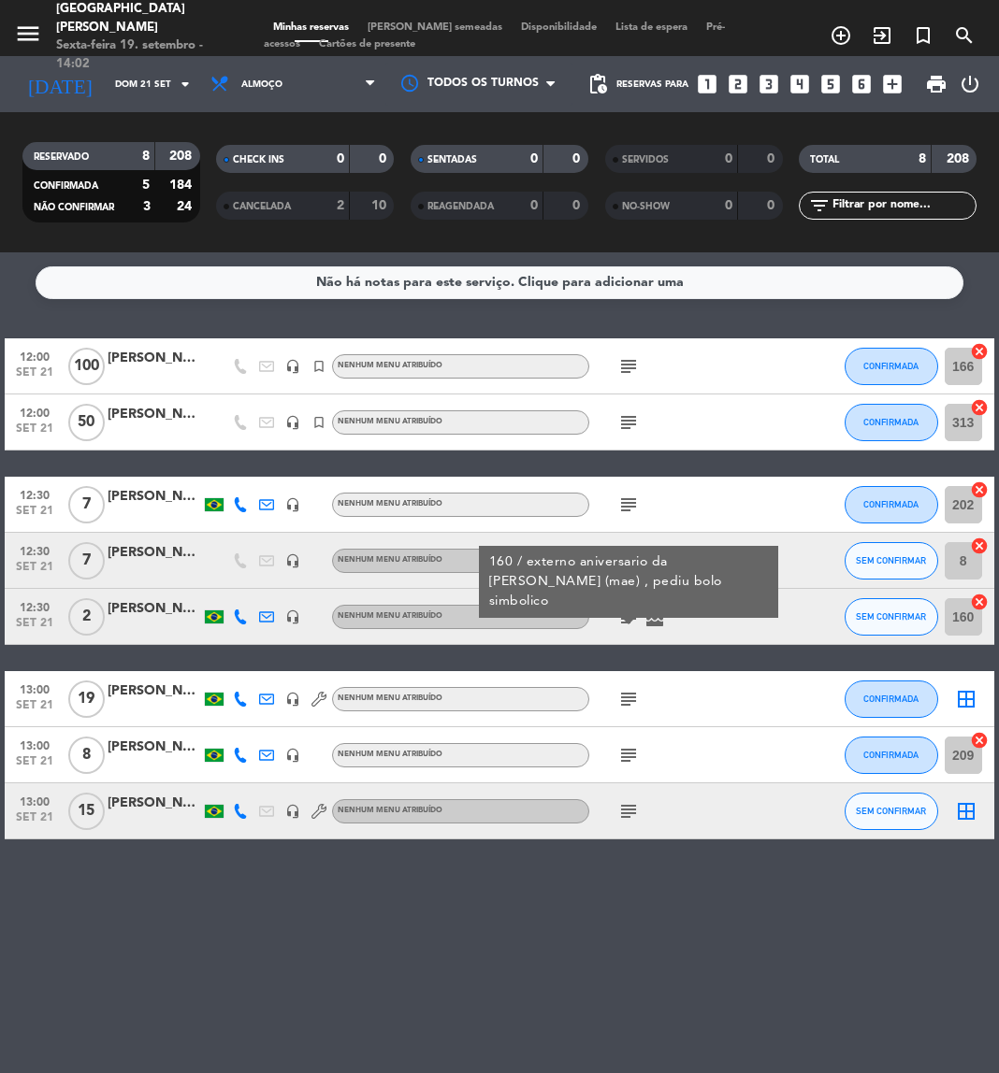
click at [627, 695] on icon "subject" at bounding box center [628, 699] width 22 height 22
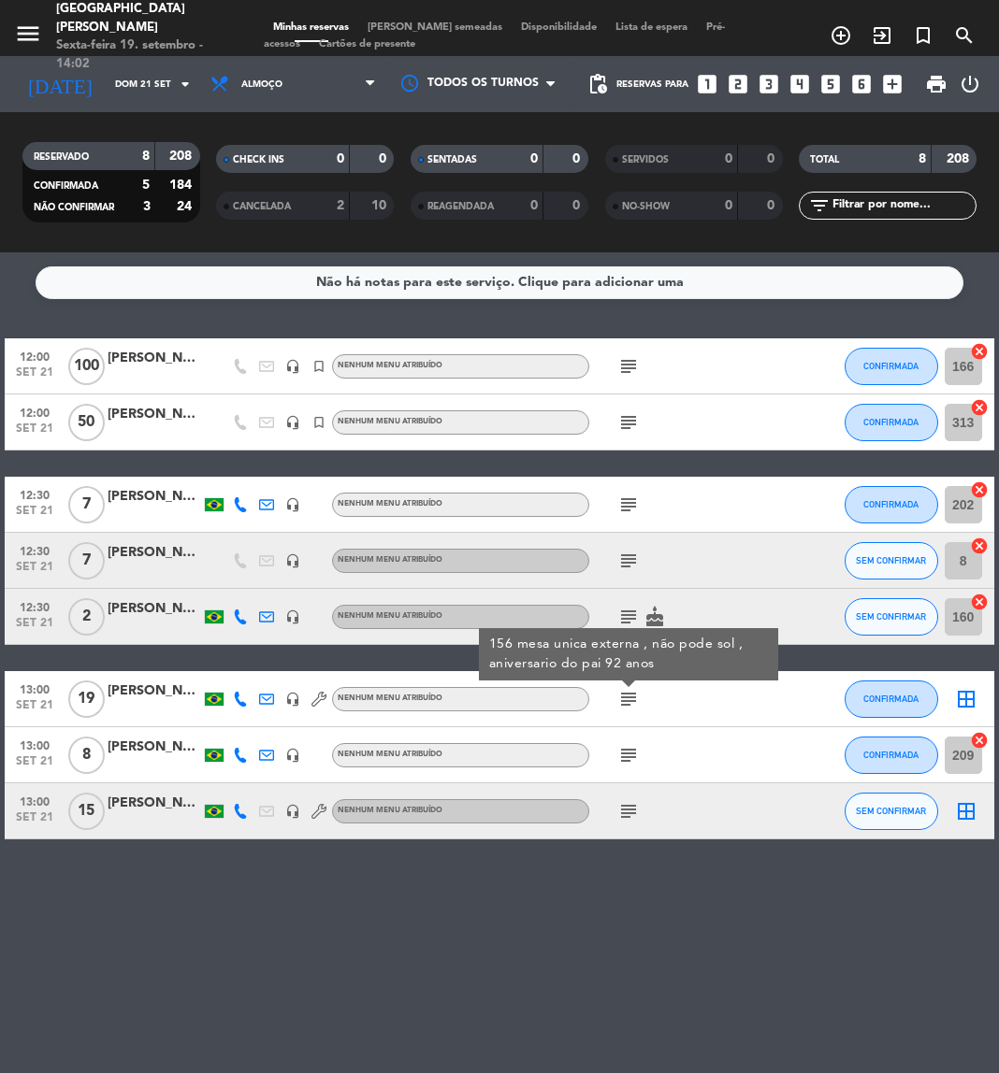
click at [637, 759] on icon "subject" at bounding box center [628, 755] width 22 height 22
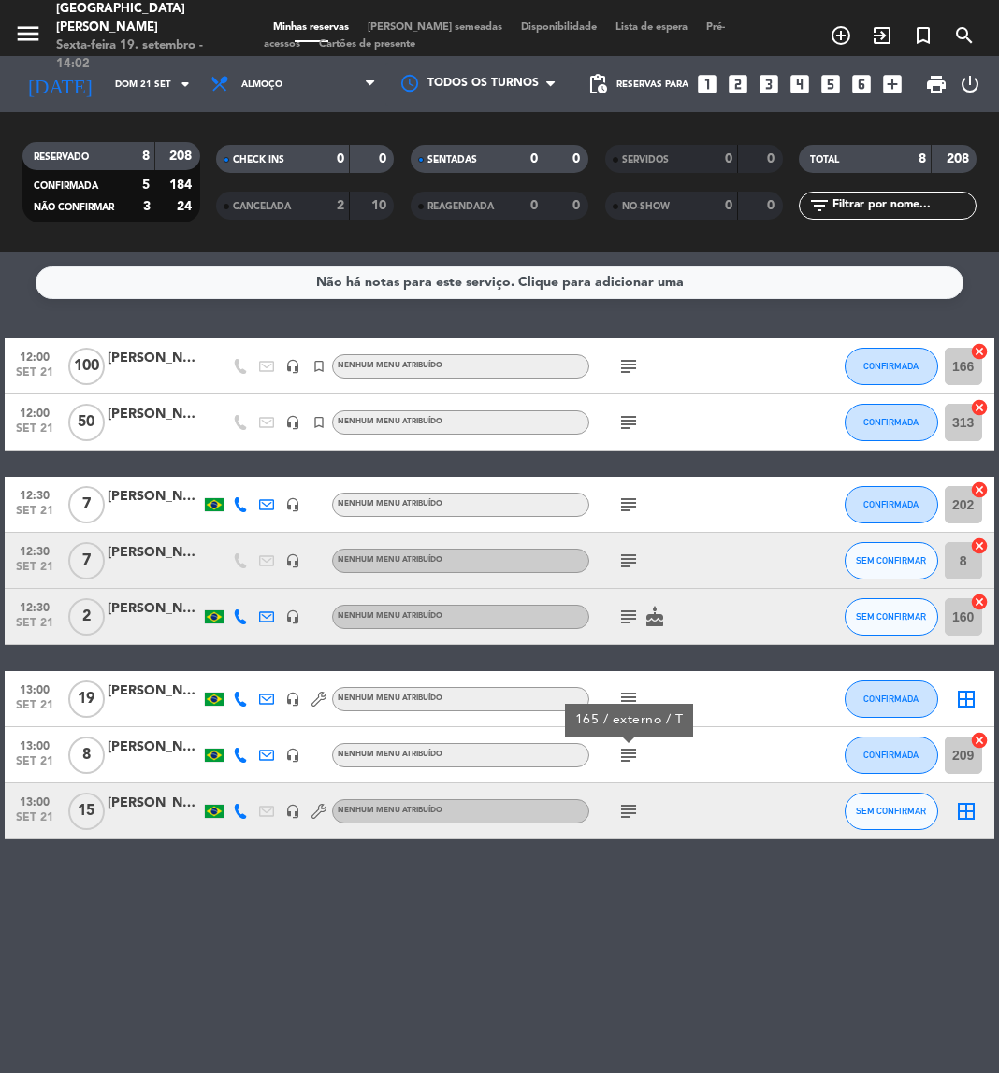
click at [627, 805] on icon "subject" at bounding box center [628, 811] width 22 height 22
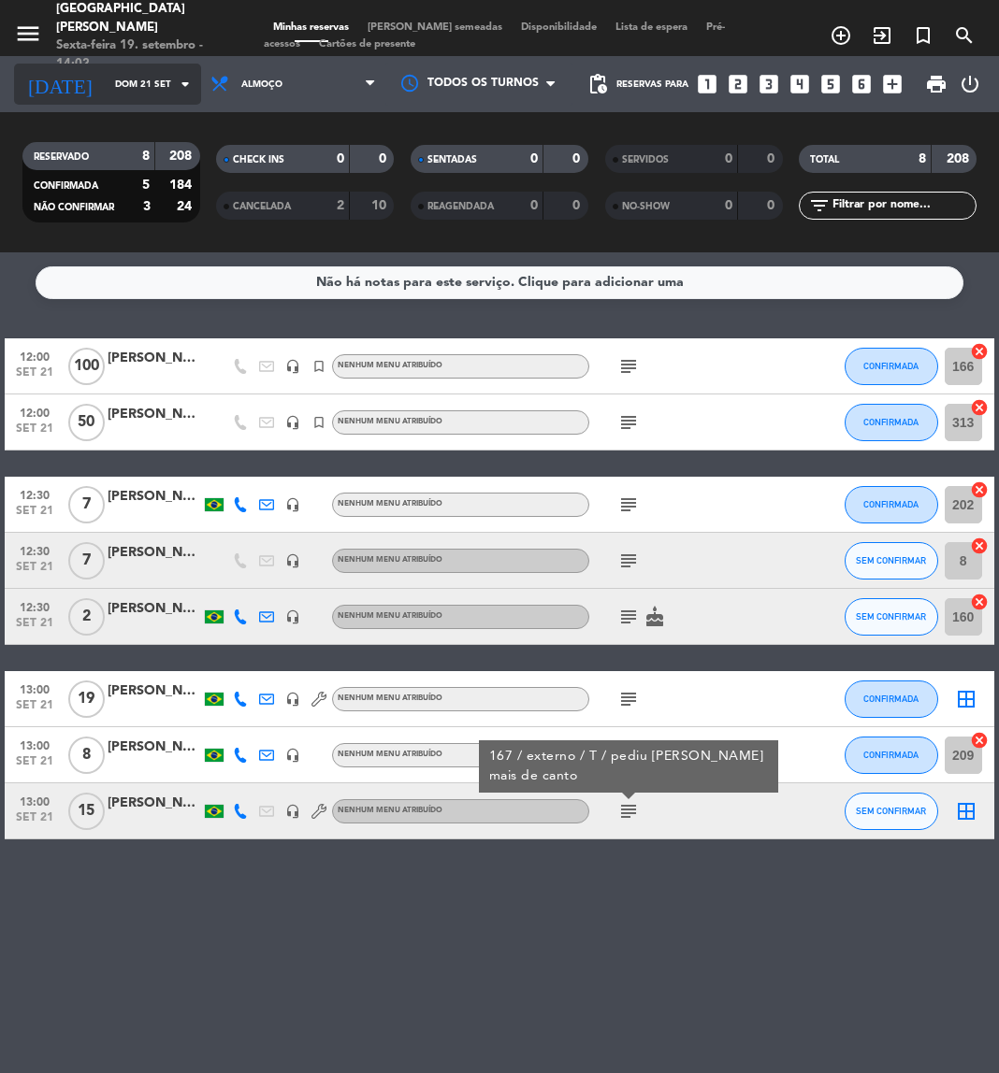
click at [176, 103] on div "[DATE] [PERSON_NAME] 21 set arrow_drop_down" at bounding box center [107, 84] width 187 height 41
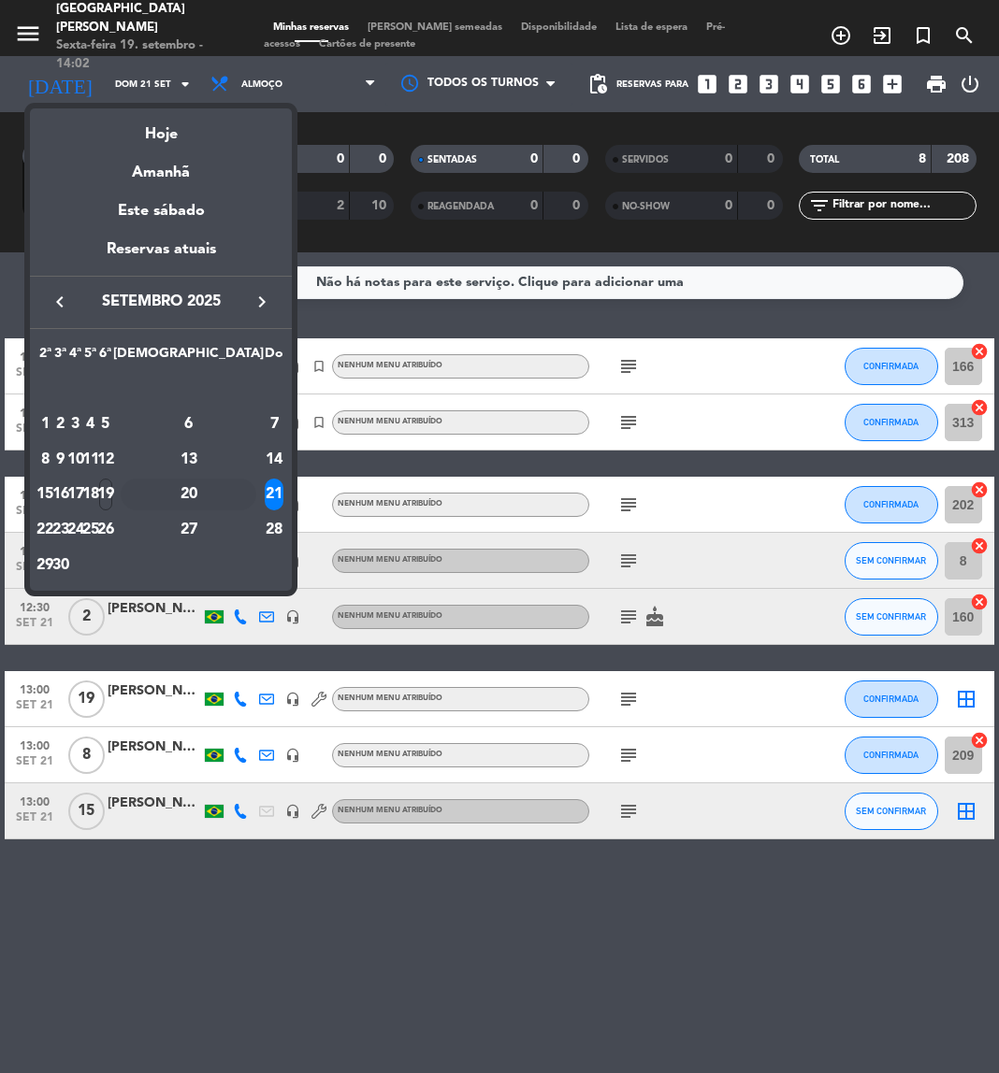
click at [226, 496] on div "20" at bounding box center [189, 495] width 136 height 32
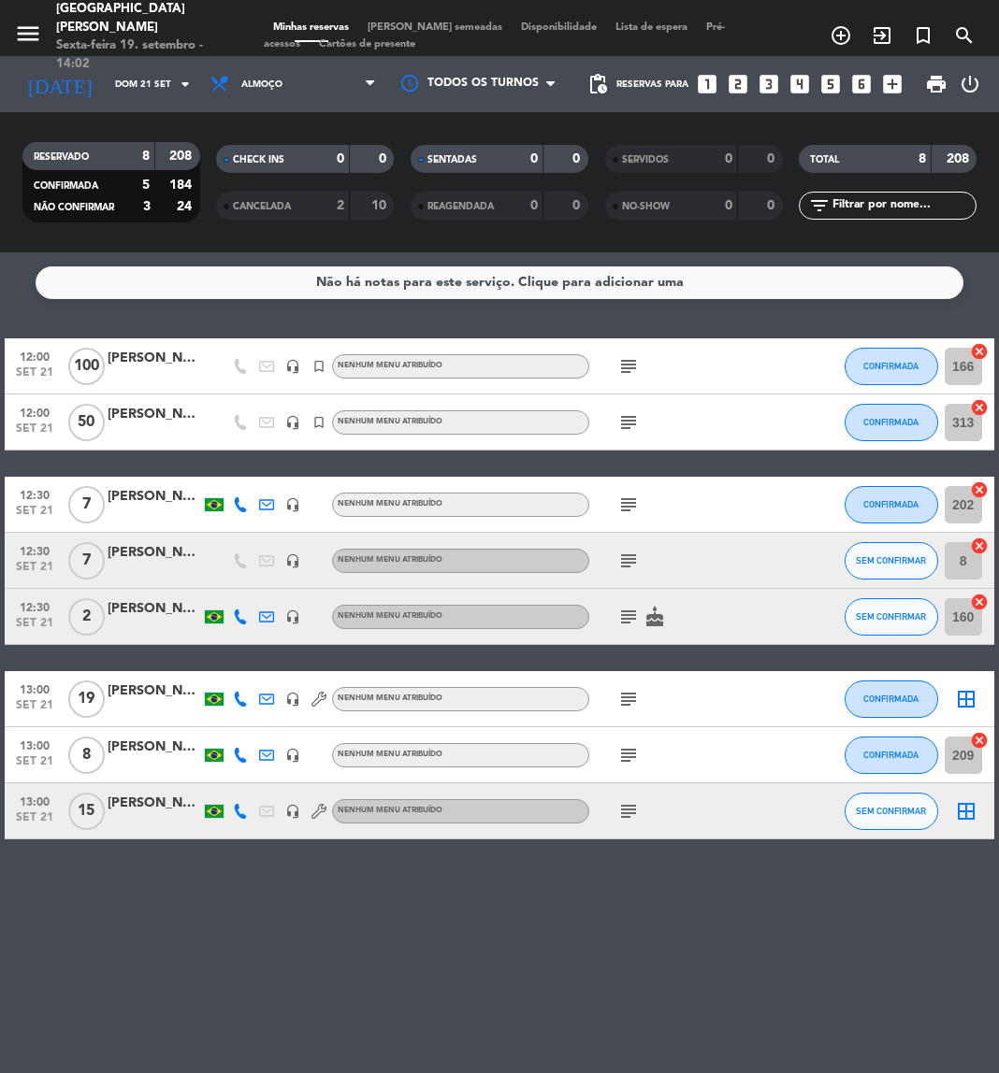
type input "Sáb 20 set"
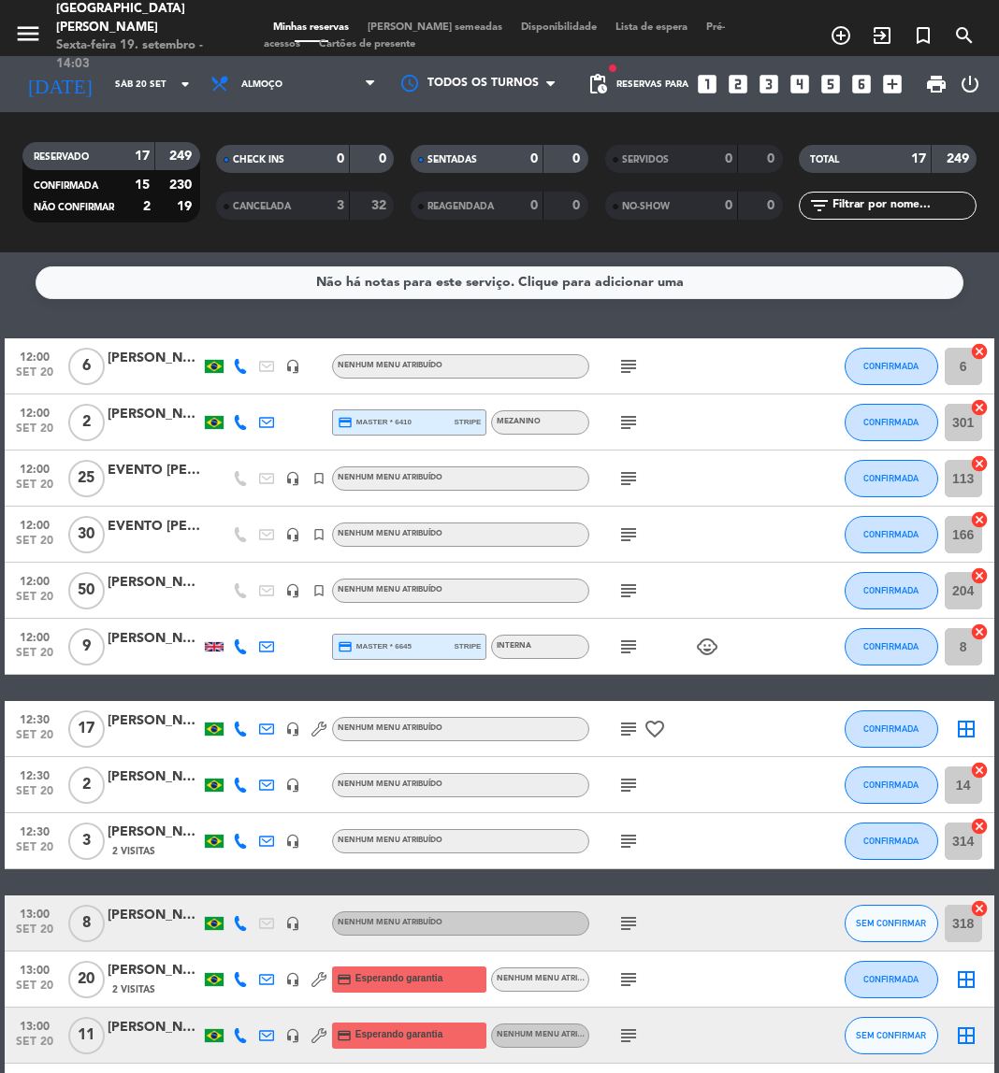
click at [626, 730] on icon "subject" at bounding box center [628, 729] width 22 height 22
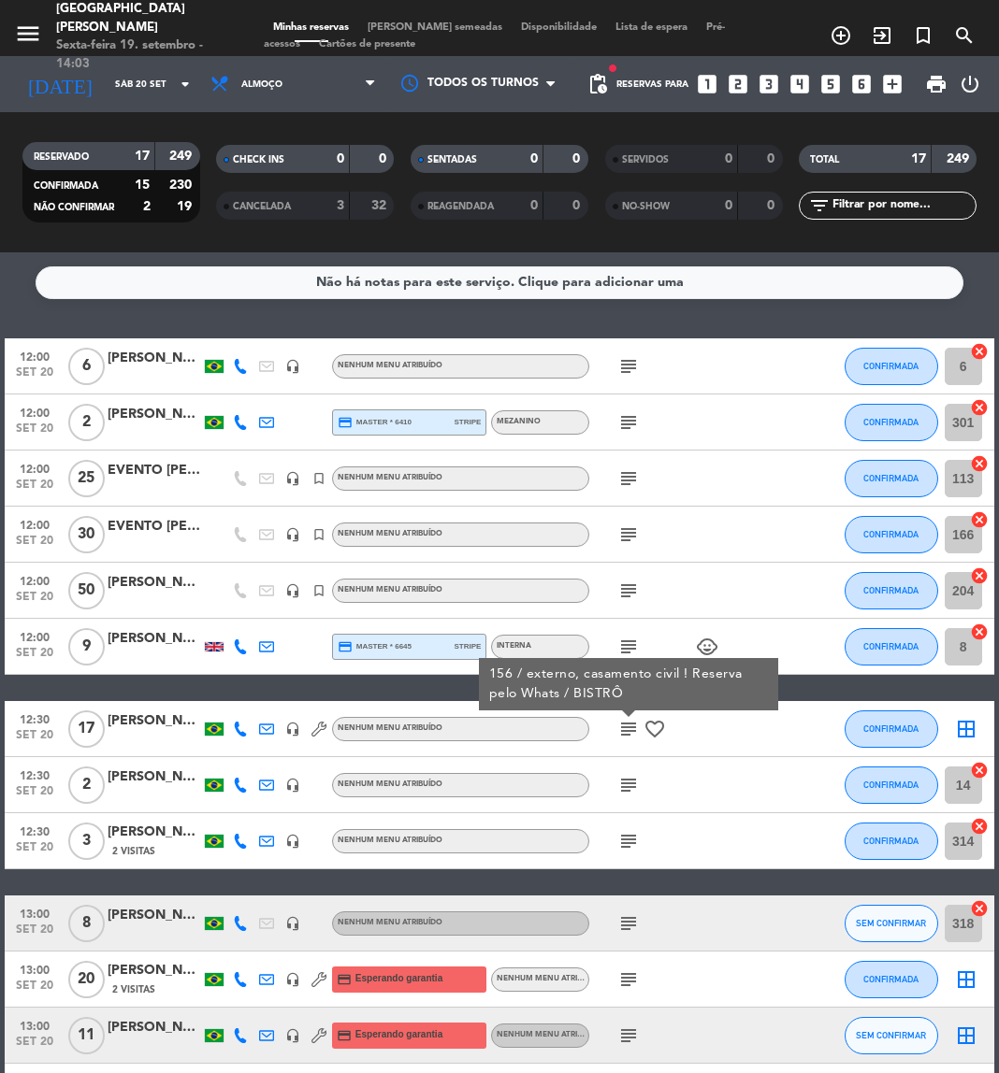
click at [243, 724] on icon at bounding box center [240, 729] width 15 height 15
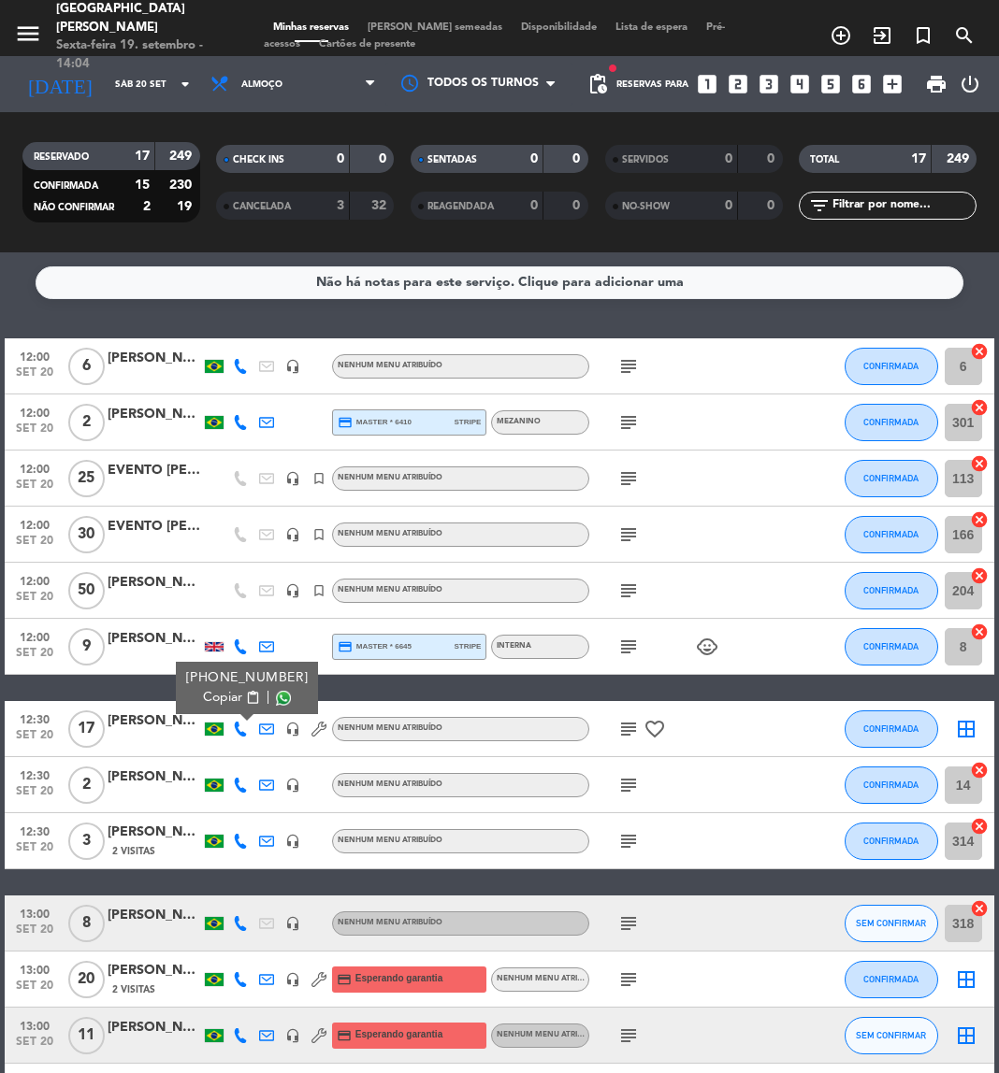
click at [246, 696] on span "content_paste" at bounding box center [253, 698] width 14 height 14
click at [629, 984] on icon "subject" at bounding box center [628, 980] width 22 height 22
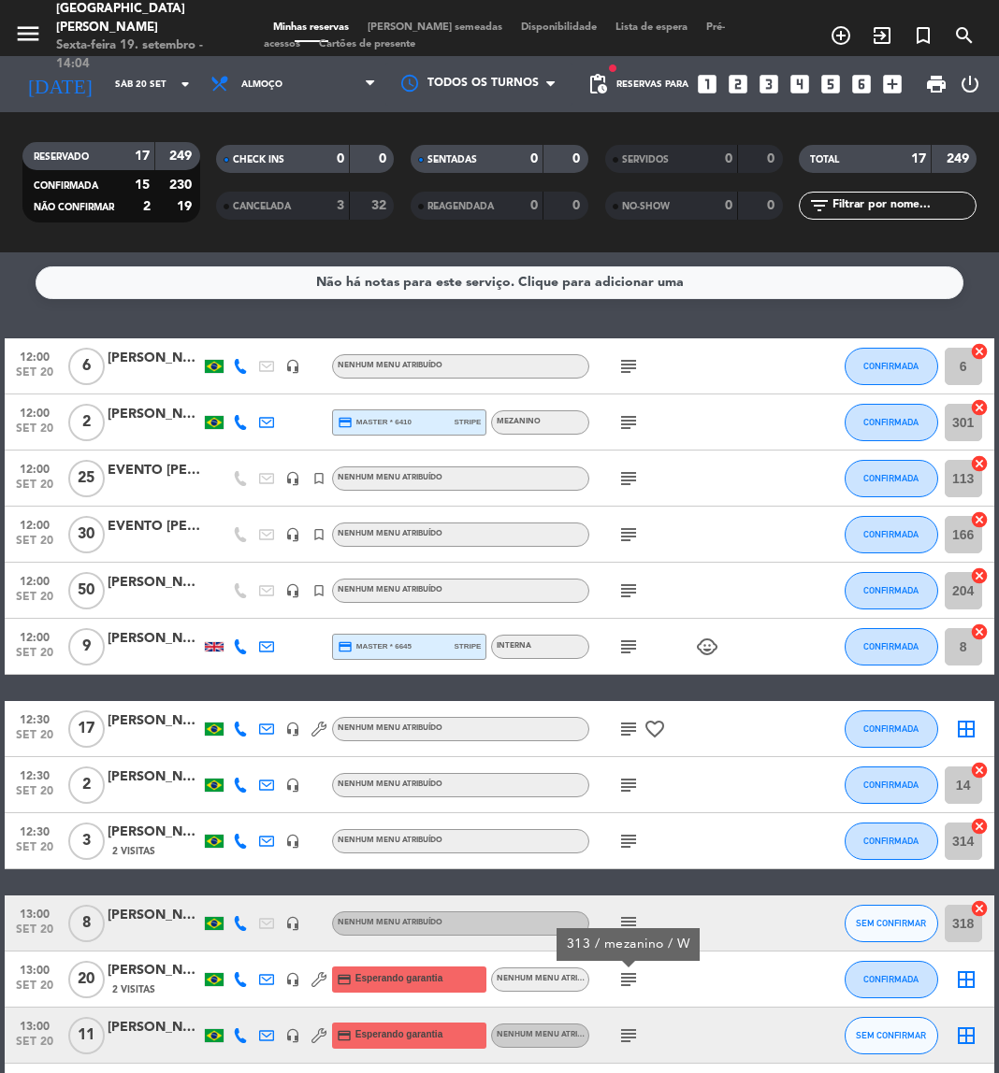
click at [242, 982] on icon at bounding box center [240, 979] width 15 height 15
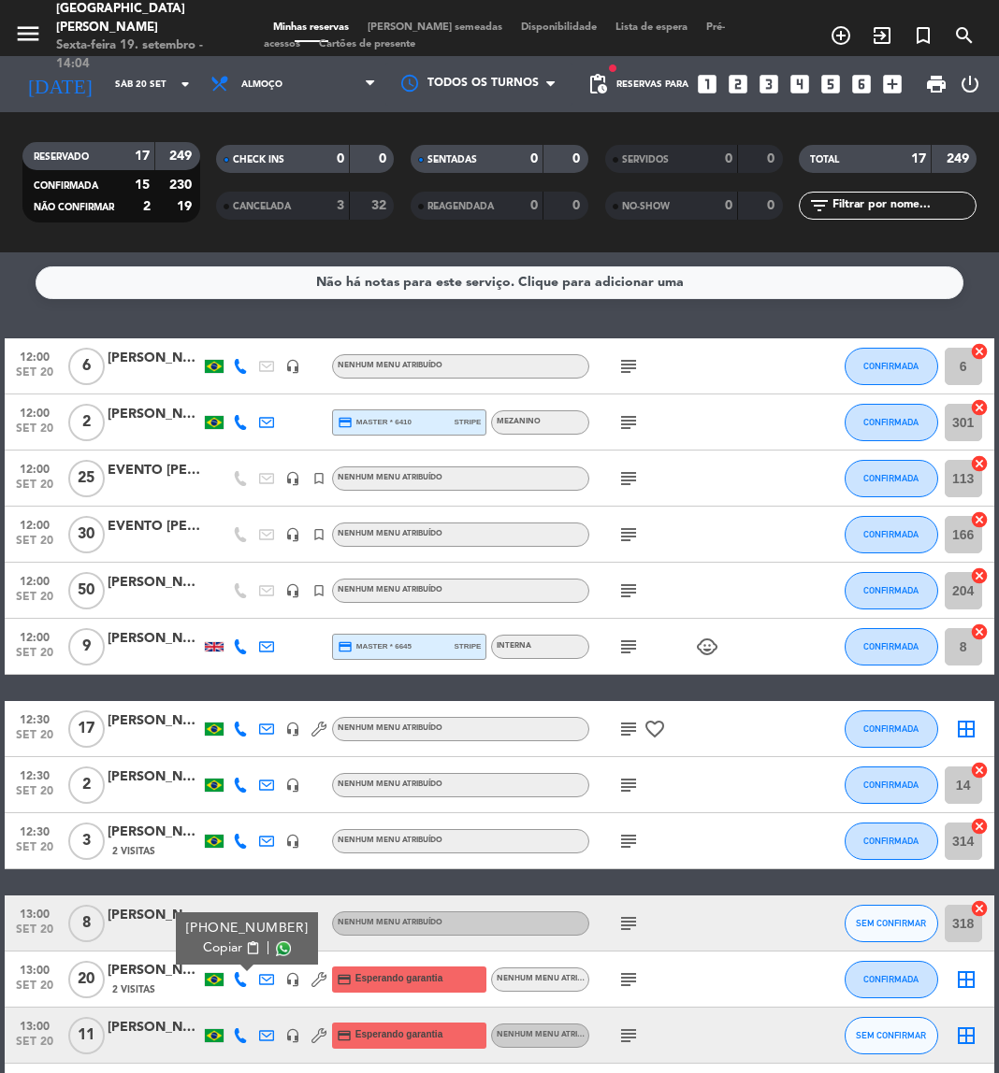
click at [249, 956] on button "Copiar content_paste" at bounding box center [231, 949] width 57 height 20
click at [712, 880] on div "12:00 set 20 6 [PERSON_NAME] headset_mic Nenhum menu atribuído subject CONFIRMA…" at bounding box center [499, 841] width 988 height 1006
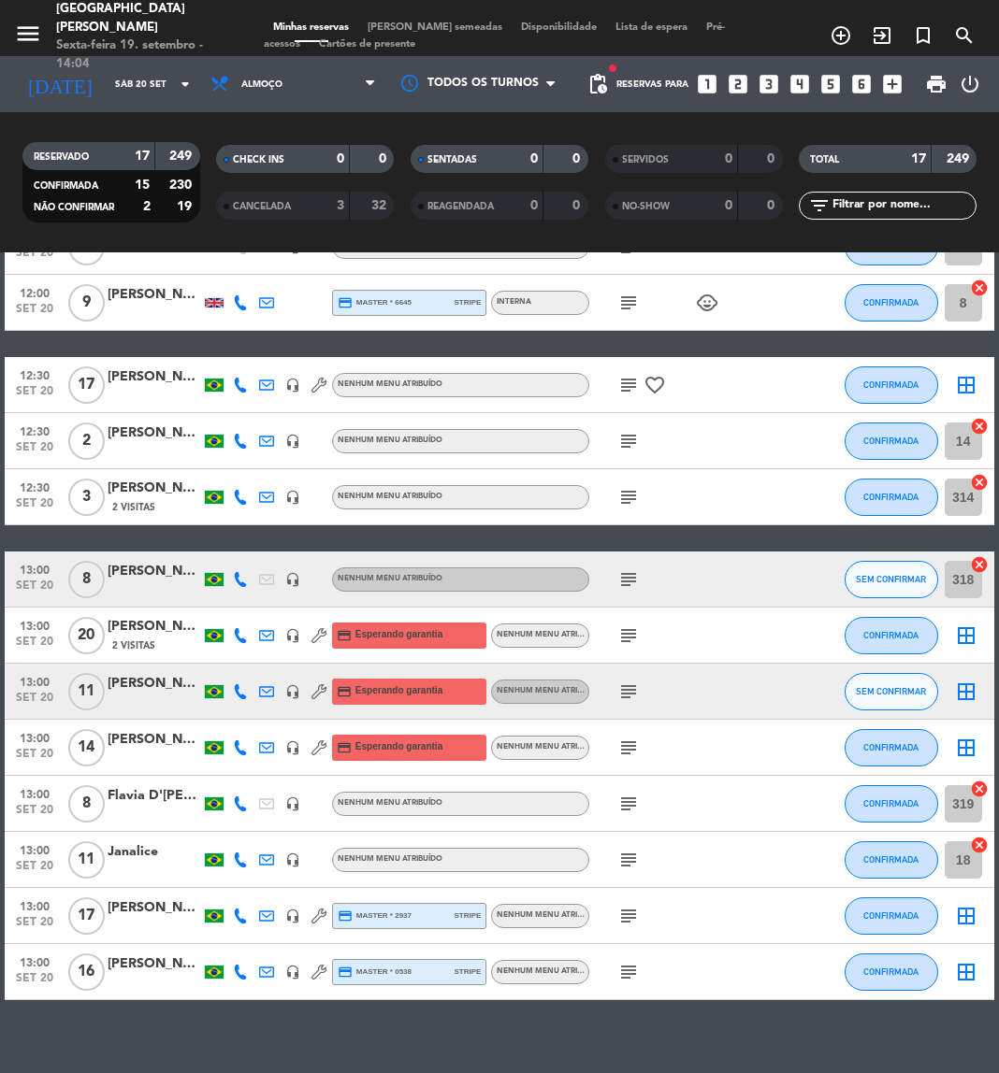
scroll to position [364, 0]
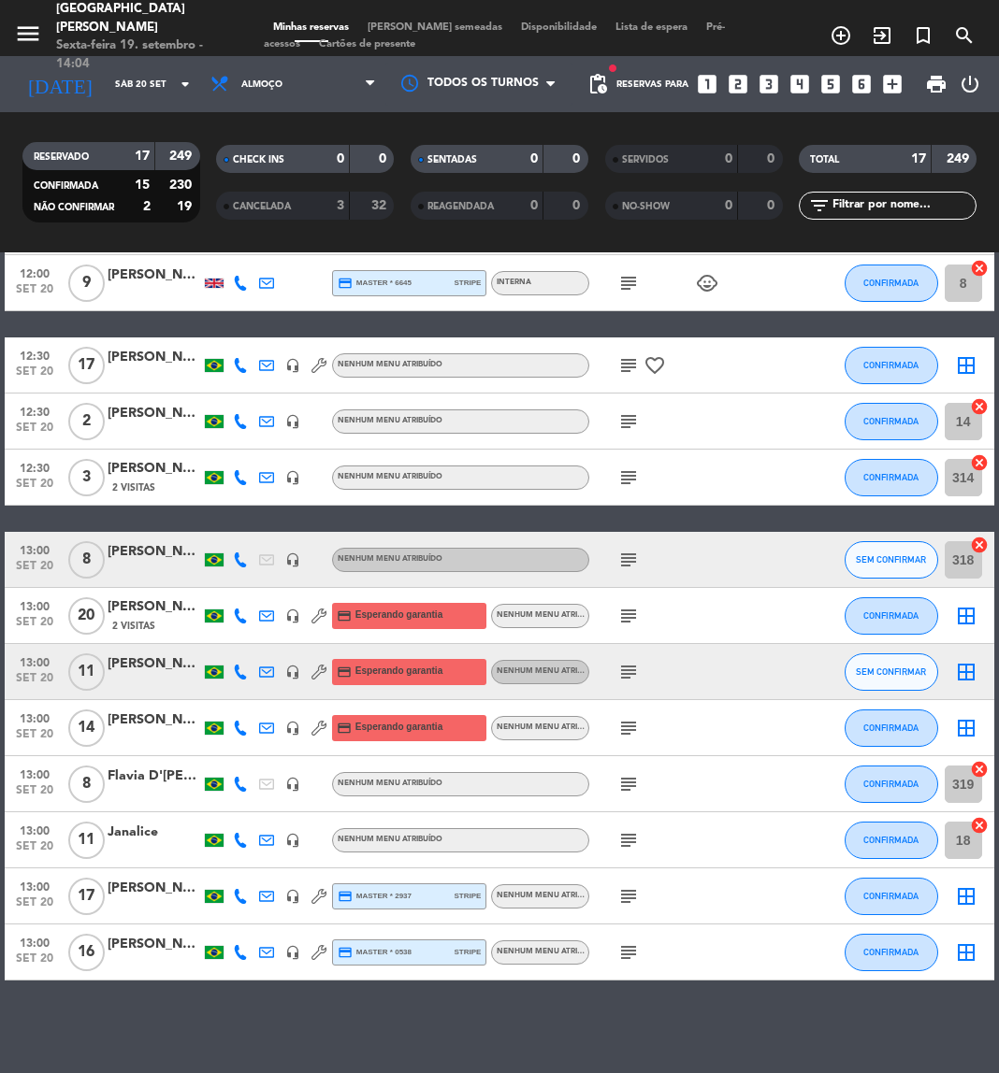
click at [244, 673] on icon at bounding box center [240, 672] width 15 height 15
click at [247, 646] on span "content_paste" at bounding box center [253, 641] width 14 height 14
click at [236, 721] on icon at bounding box center [240, 728] width 15 height 15
click at [246, 701] on span "content_paste" at bounding box center [253, 697] width 14 height 14
click at [237, 838] on icon at bounding box center [240, 840] width 15 height 15
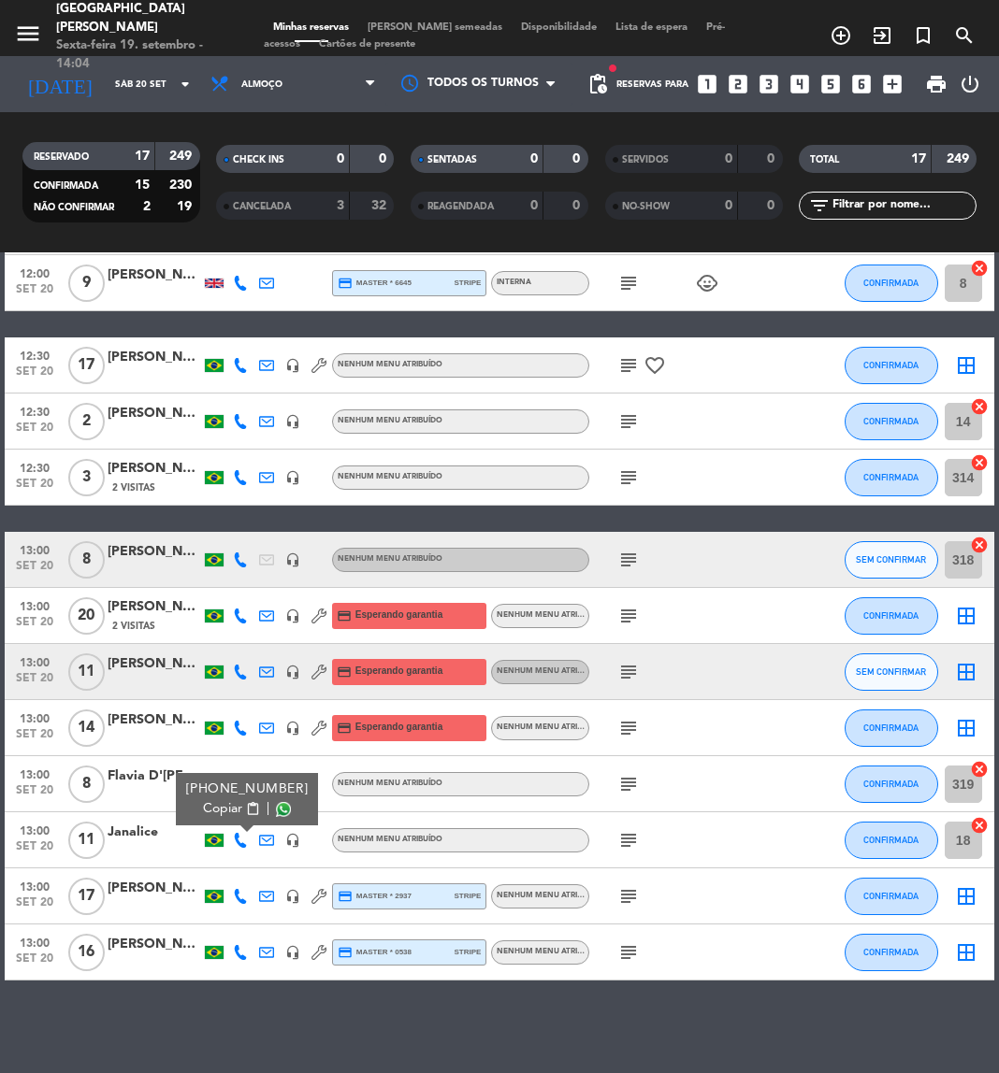
click at [246, 811] on span "content_paste" at bounding box center [253, 809] width 14 height 14
click at [237, 892] on icon at bounding box center [240, 896] width 15 height 15
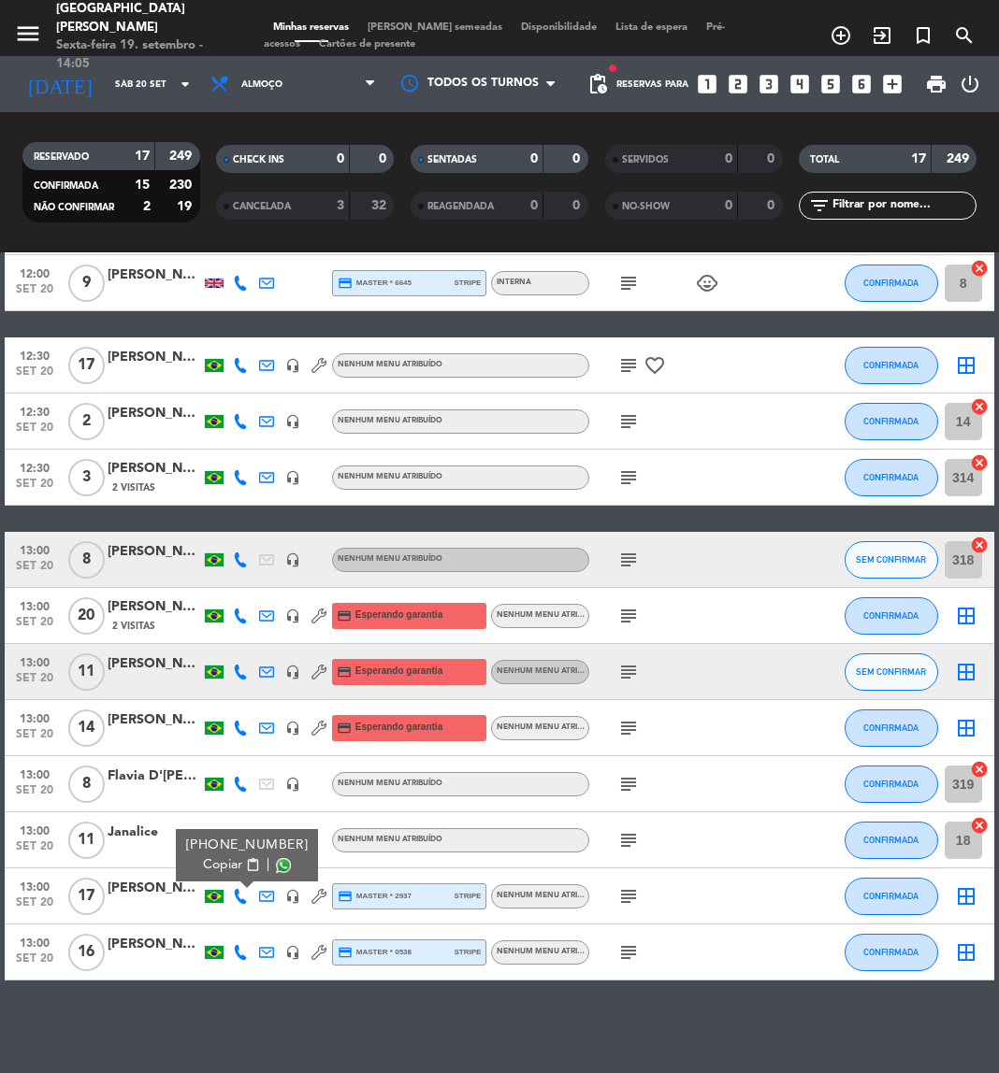
click at [246, 859] on span "content_paste" at bounding box center [253, 865] width 14 height 14
click at [247, 956] on icon at bounding box center [240, 952] width 15 height 15
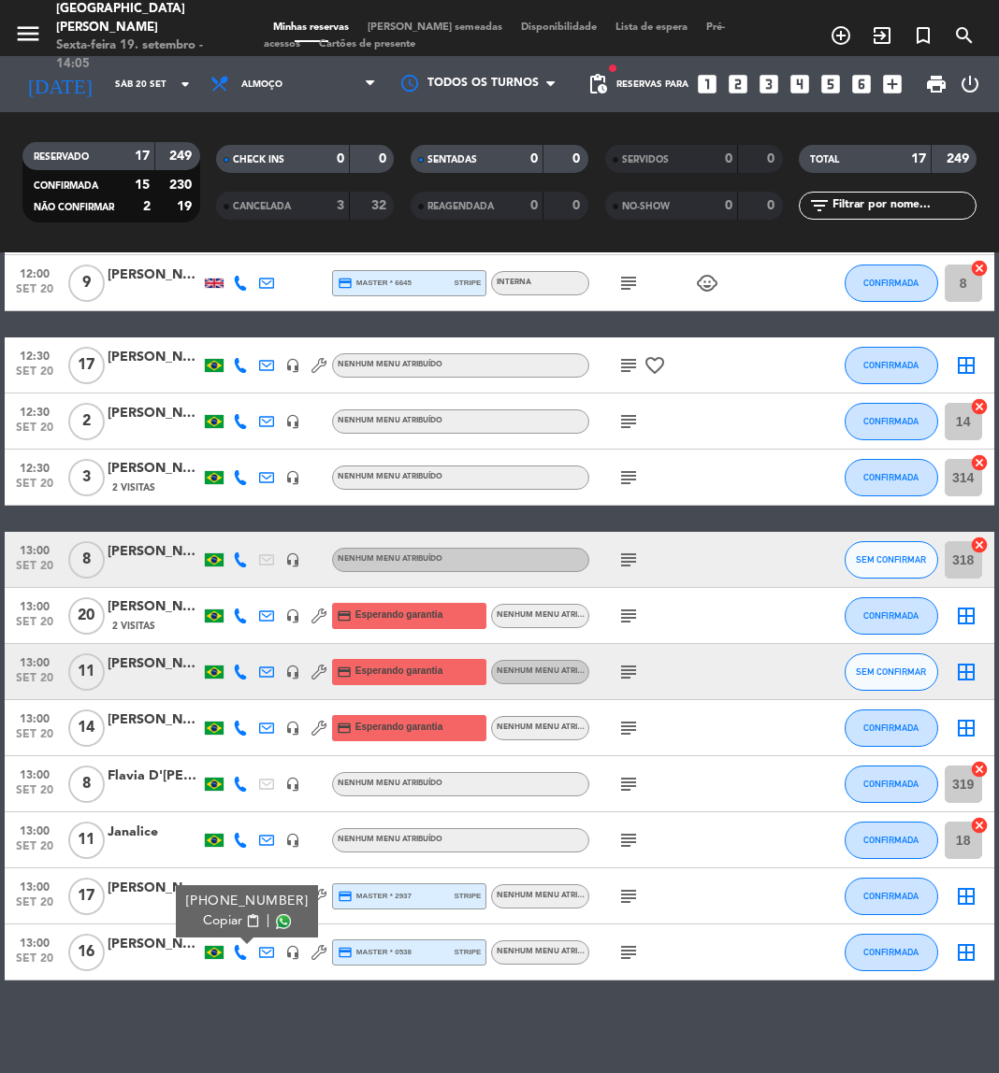
click at [248, 914] on span "content_paste" at bounding box center [253, 921] width 14 height 14
click at [693, 470] on div "subject" at bounding box center [667, 477] width 157 height 55
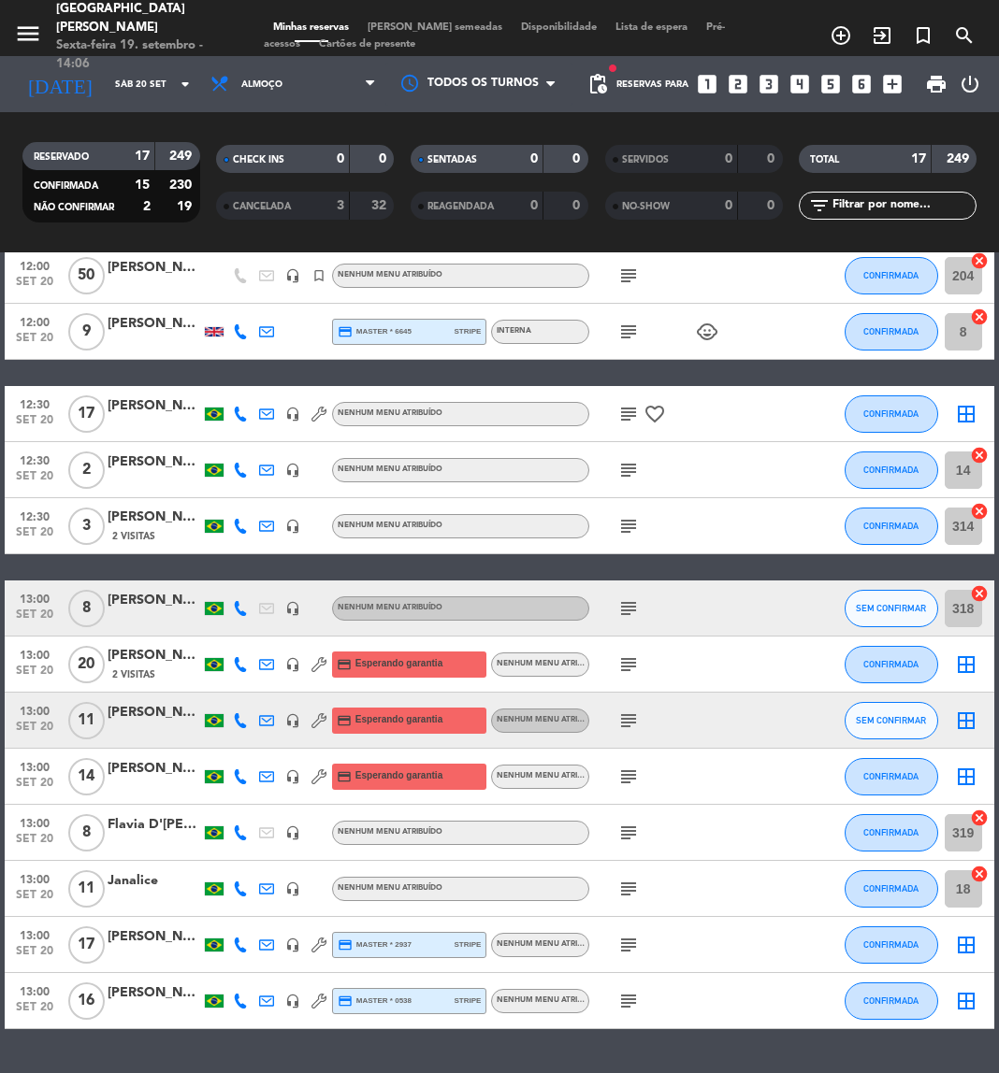
scroll to position [308, 0]
